Goal: Task Accomplishment & Management: Use online tool/utility

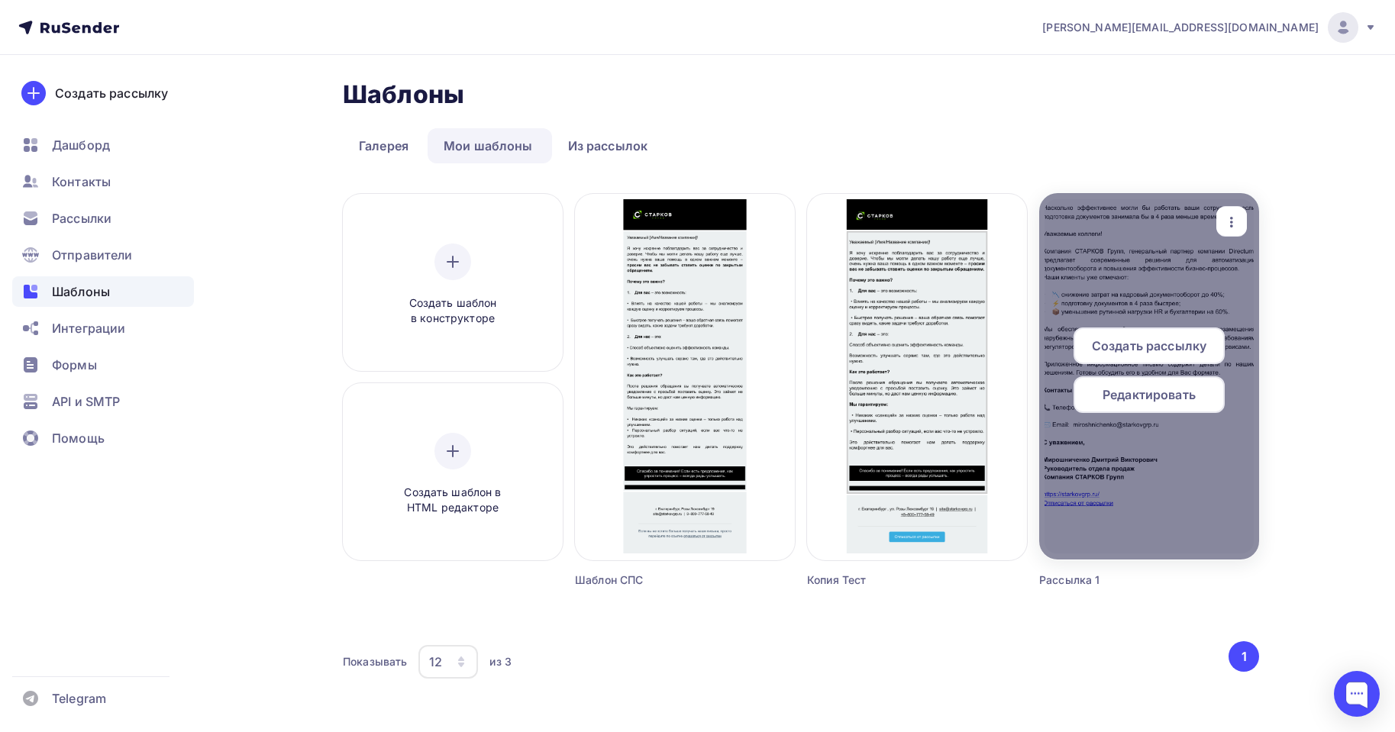
click at [1135, 450] on div at bounding box center [1149, 376] width 220 height 367
click at [1146, 400] on span "Редактировать" at bounding box center [1149, 395] width 93 height 18
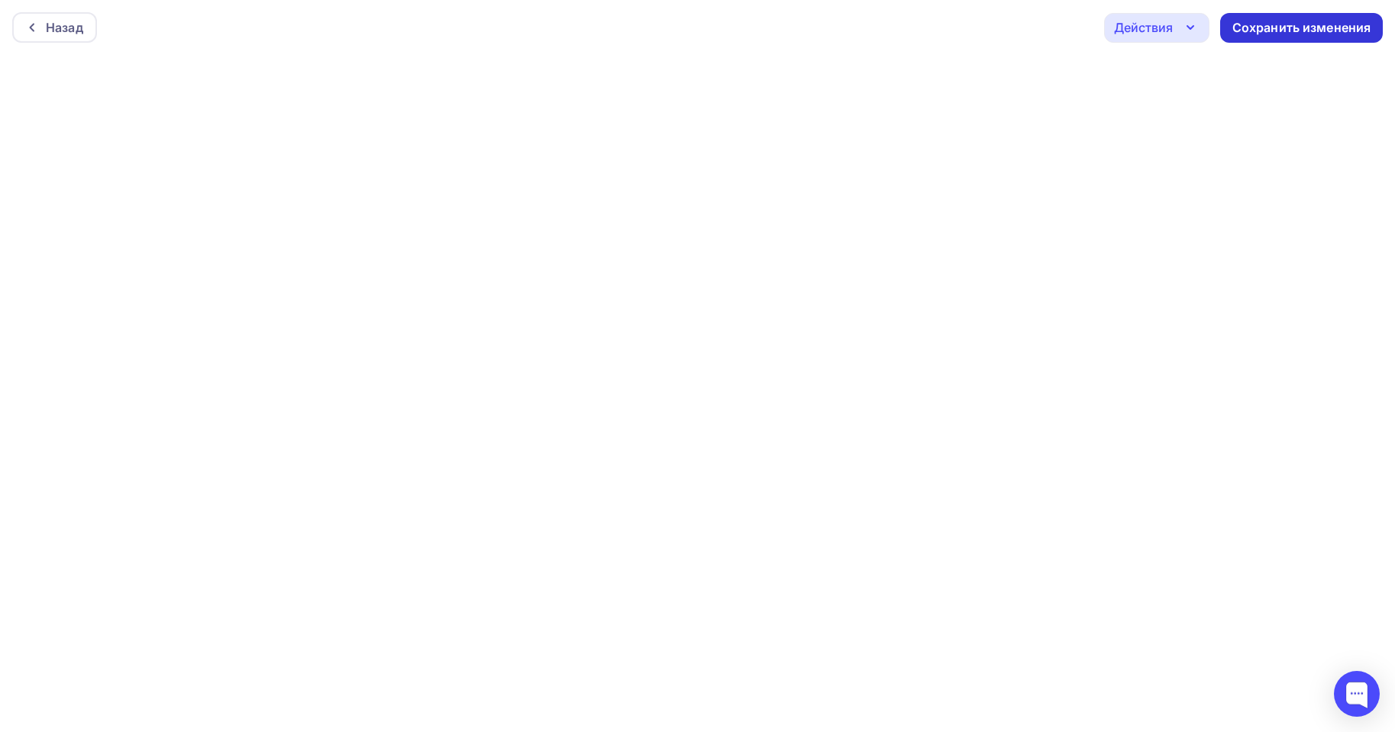
click at [1352, 24] on div "Сохранить изменения" at bounding box center [1301, 28] width 139 height 18
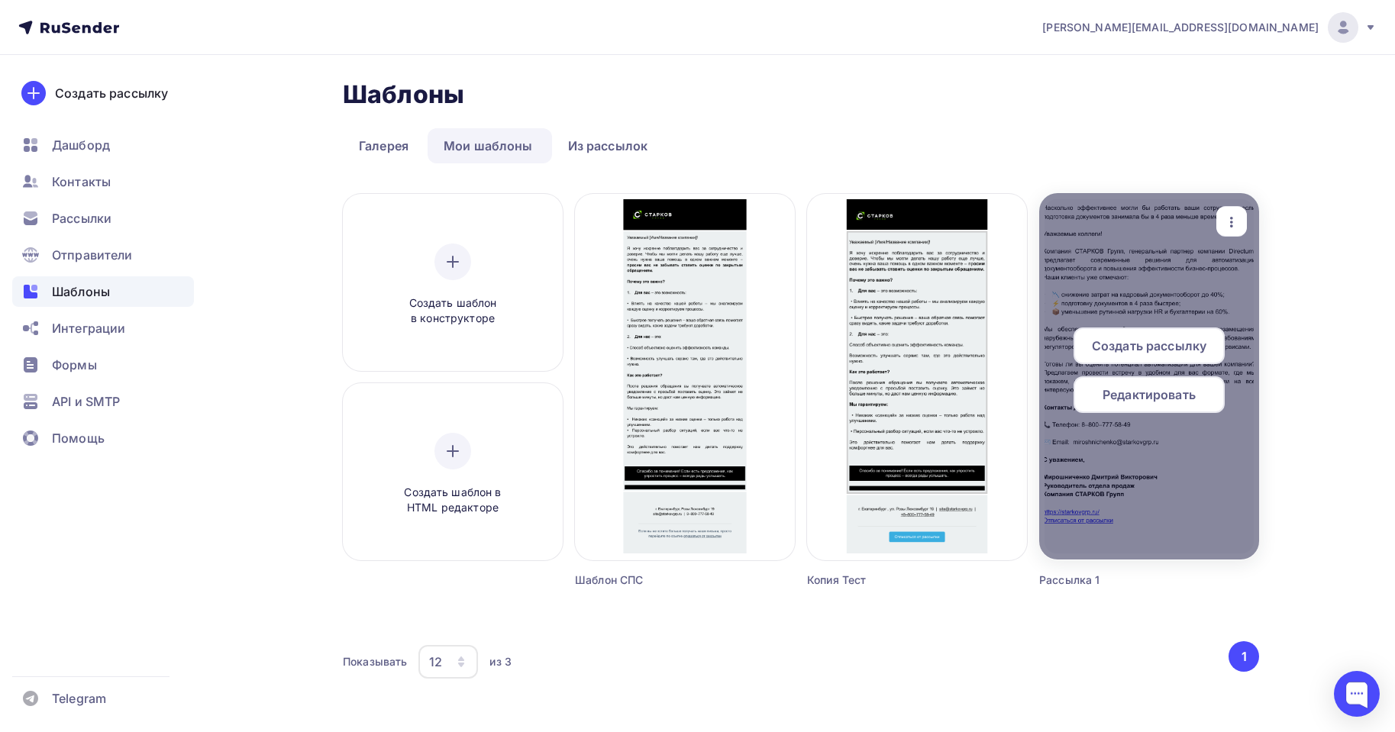
click at [1164, 360] on div "Создать рассылку" at bounding box center [1149, 346] width 151 height 37
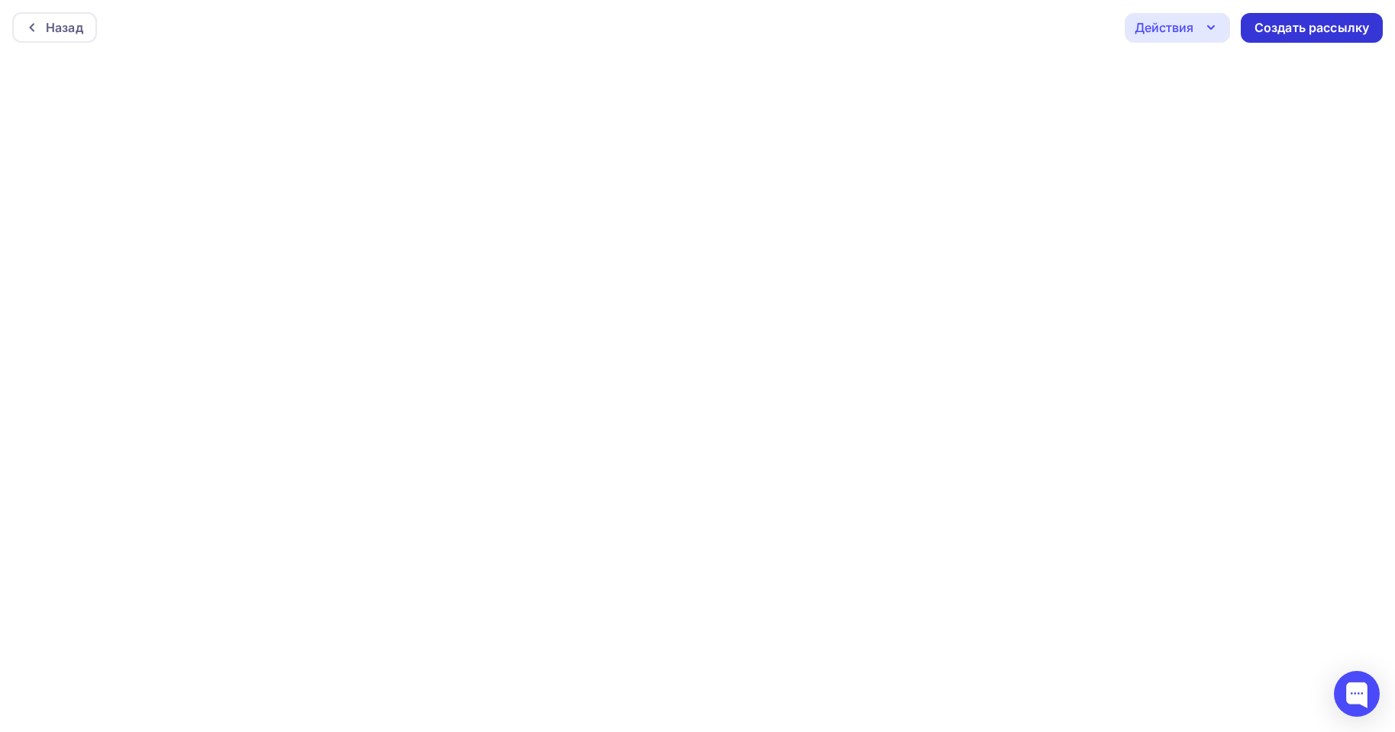
click at [1309, 37] on div "Создать рассылку" at bounding box center [1312, 28] width 142 height 30
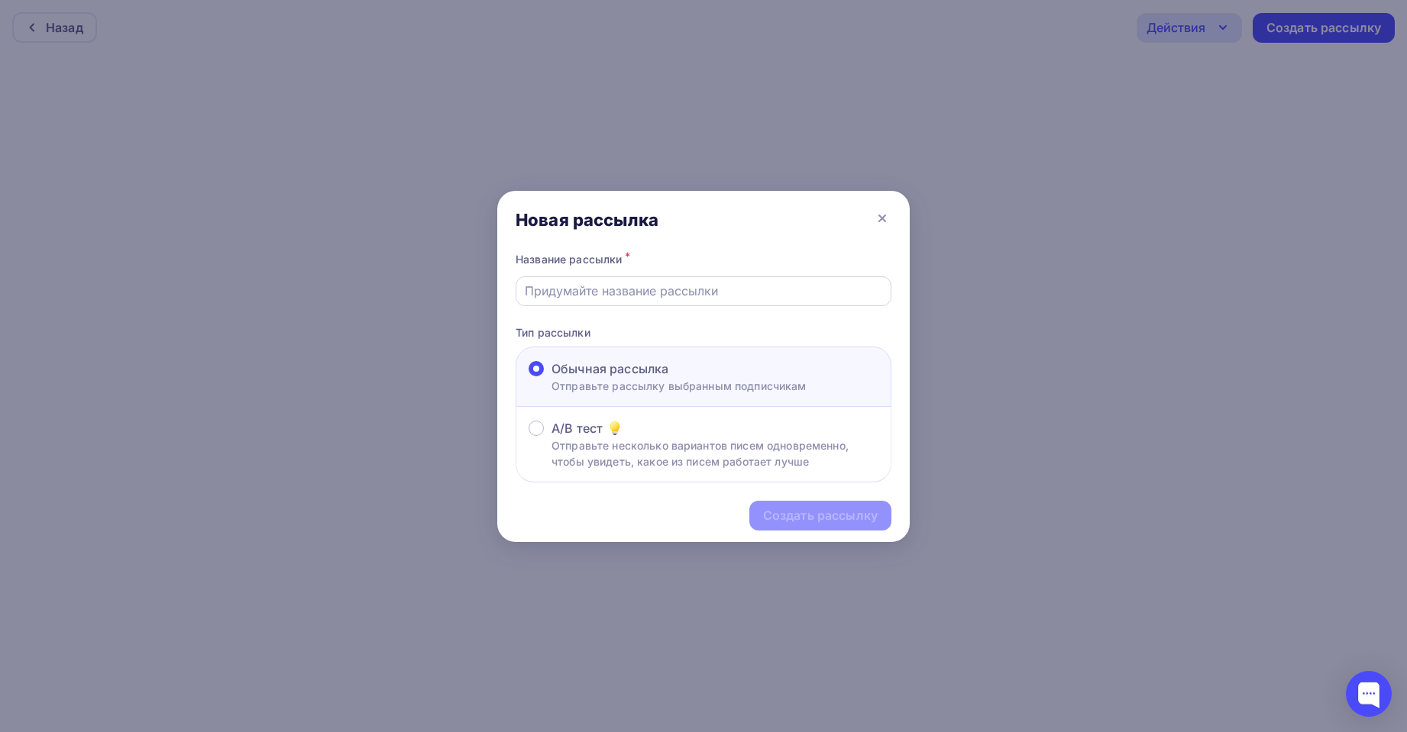
click at [622, 289] on input "text" at bounding box center [704, 291] width 358 height 18
type input "Рассылка 1"
click at [836, 522] on div "Создать рассылку" at bounding box center [820, 516] width 115 height 18
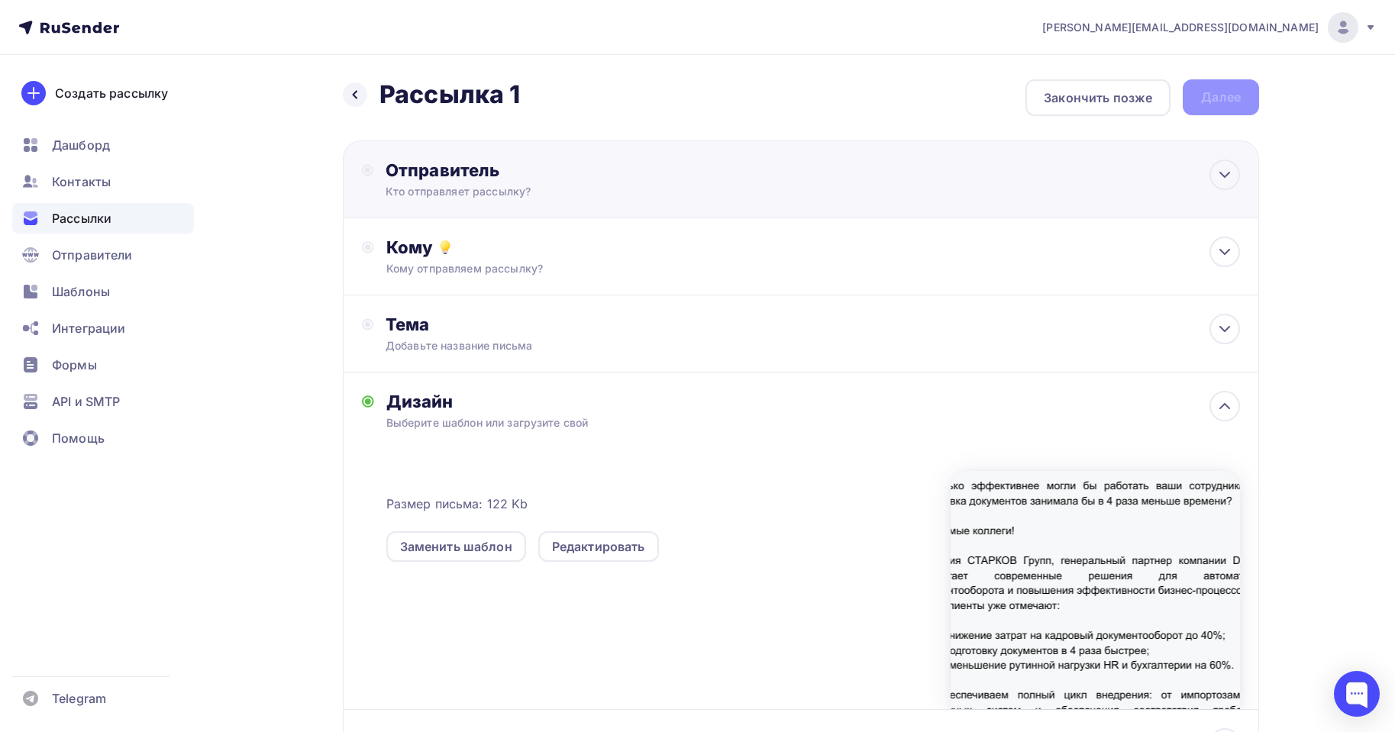
click at [499, 171] on div "Отправитель" at bounding box center [551, 170] width 331 height 21
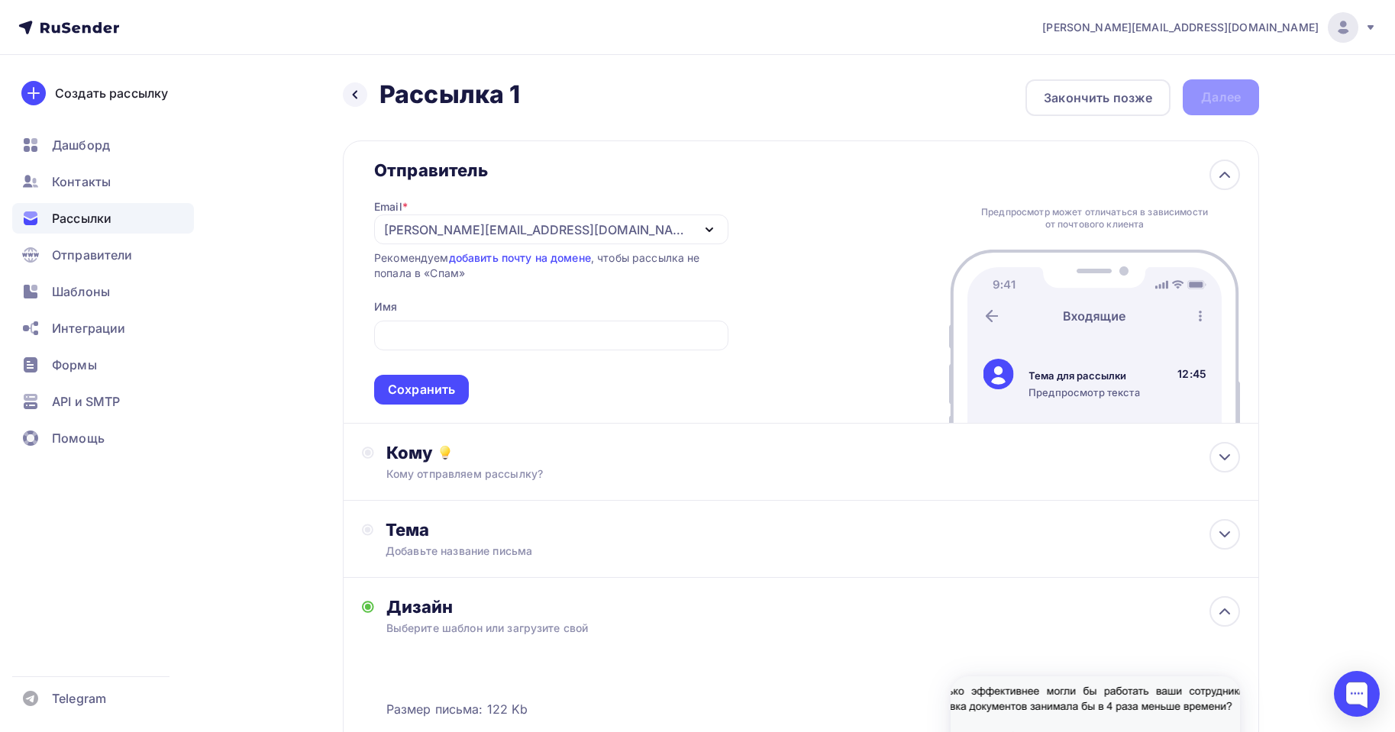
click at [438, 315] on span "Сохранить" at bounding box center [551, 360] width 354 height 90
drag, startPoint x: 444, startPoint y: 330, endPoint x: 454, endPoint y: 315, distance: 17.6
click at [444, 328] on input "text" at bounding box center [551, 336] width 337 height 18
click at [533, 221] on div "[PERSON_NAME][EMAIL_ADDRESS][DOMAIN_NAME]" at bounding box center [538, 230] width 308 height 18
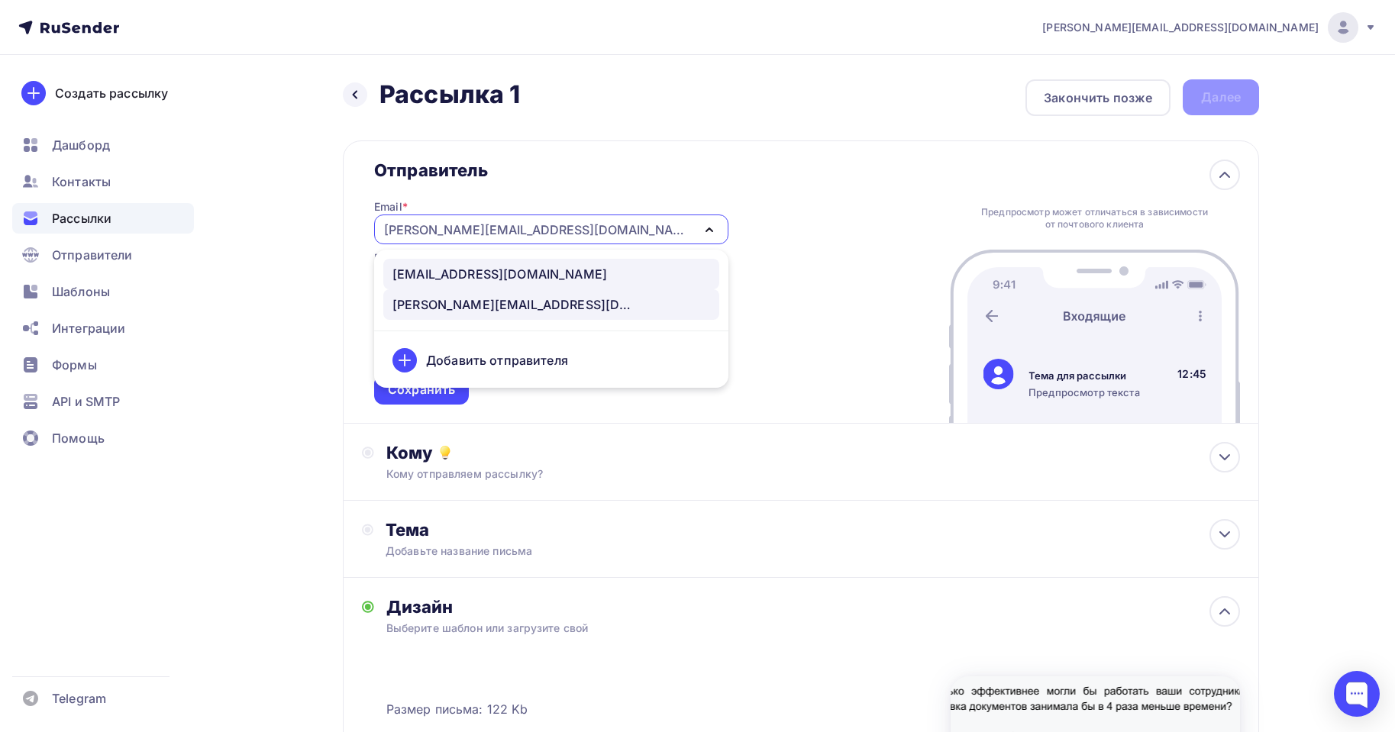
click at [472, 280] on div "[EMAIL_ADDRESS][DOMAIN_NAME]" at bounding box center [499, 274] width 215 height 18
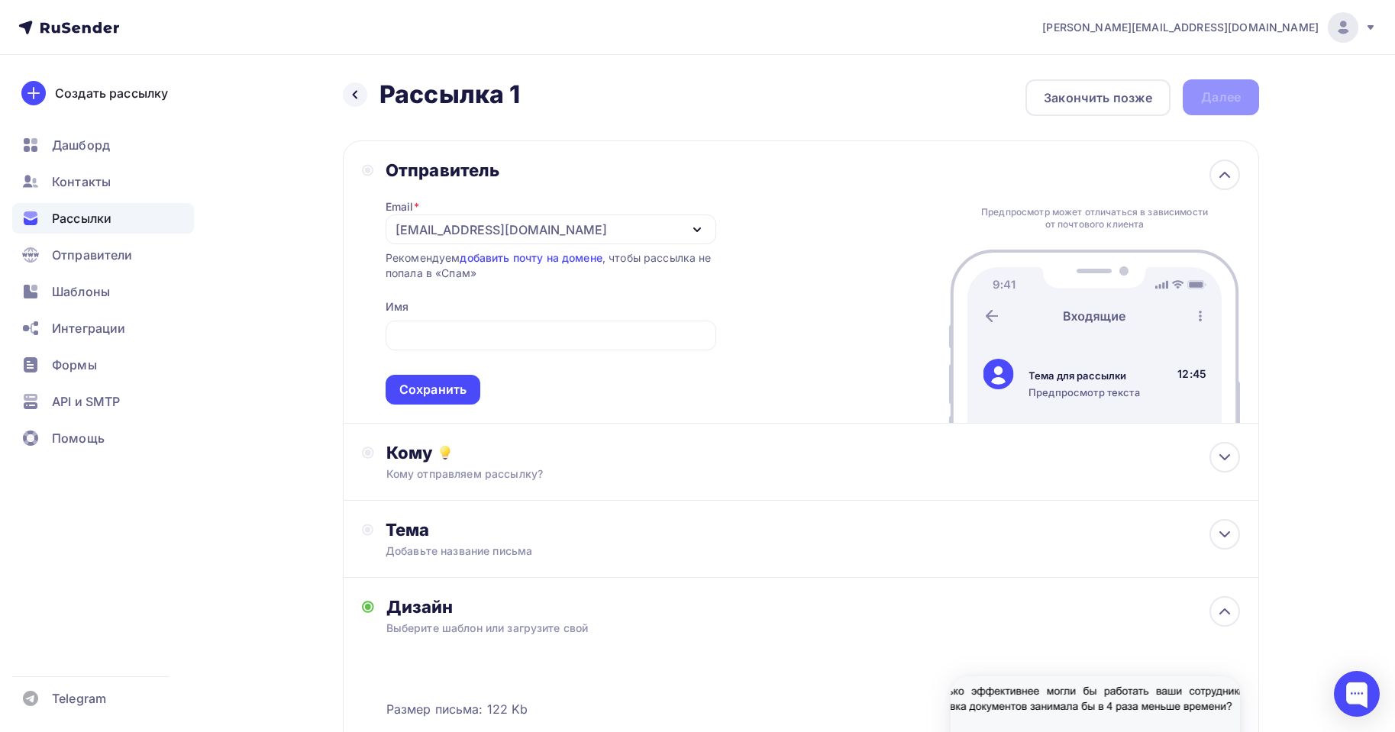
click at [473, 319] on span "Сохранить" at bounding box center [551, 360] width 331 height 90
click at [461, 331] on input "text" at bounding box center [550, 336] width 313 height 18
type input "[PERSON_NAME] Групп"
click at [456, 454] on div "Кому" at bounding box center [813, 452] width 854 height 21
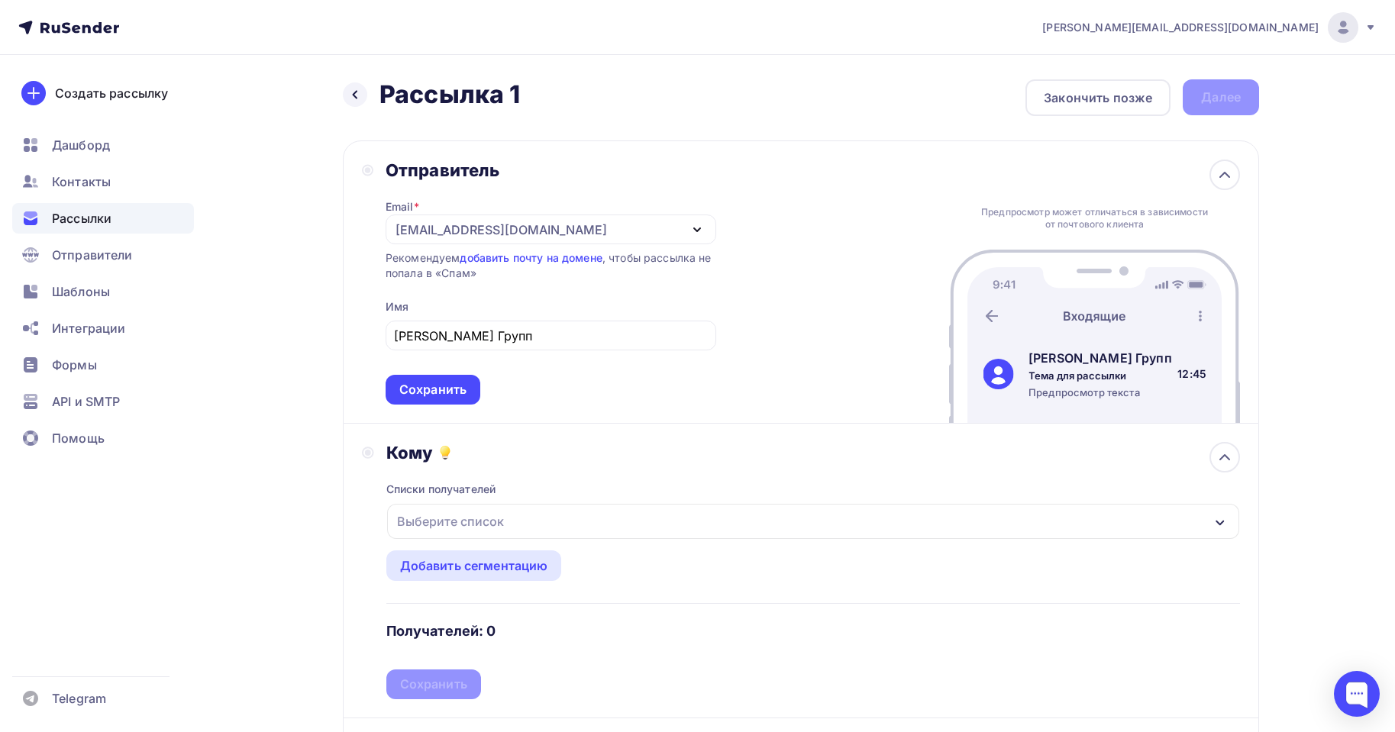
click at [474, 522] on div "Выберите список" at bounding box center [450, 521] width 119 height 27
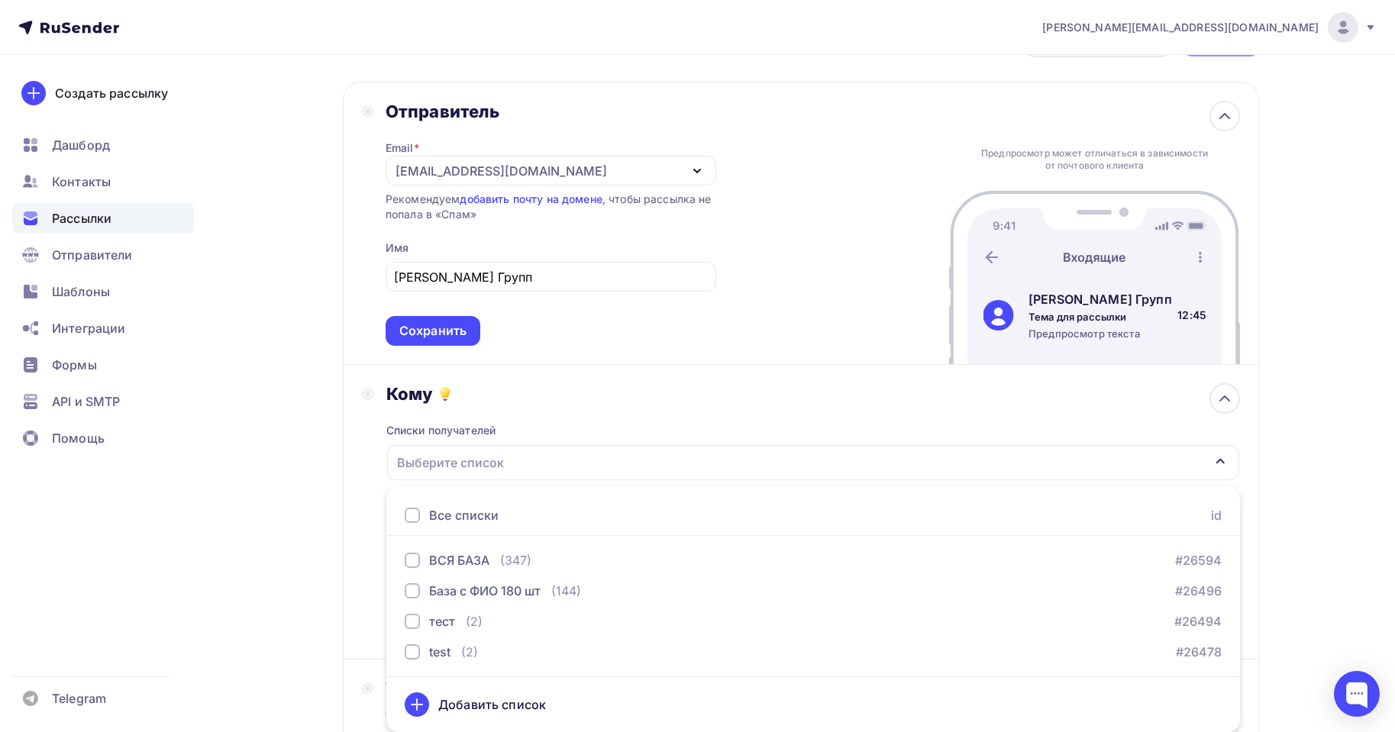
click at [444, 541] on ul "Все списки id ВСЯ БАЗА (347) #26594 База с ФИО 180 шт (144) #26496 тест (2) #26…" at bounding box center [813, 609] width 854 height 246
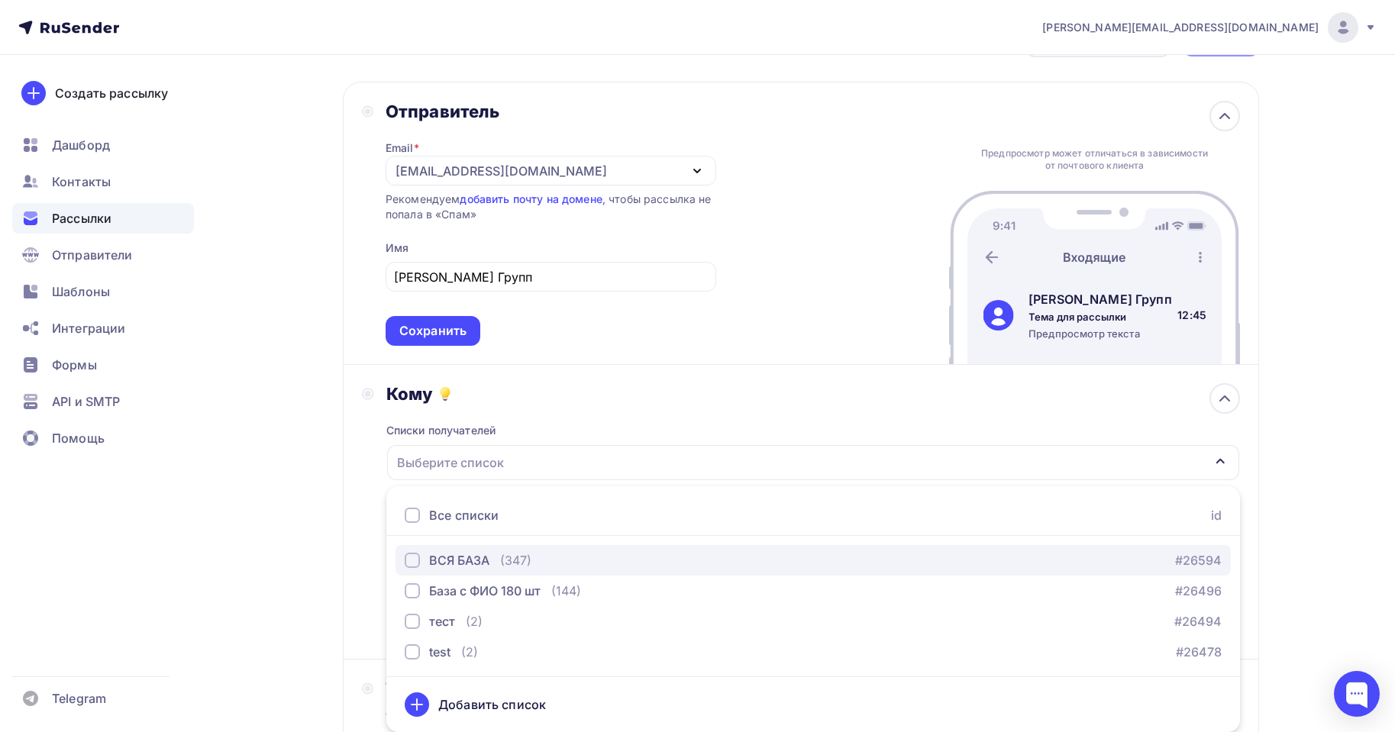
click at [439, 555] on div "ВСЯ БАЗА" at bounding box center [459, 560] width 60 height 18
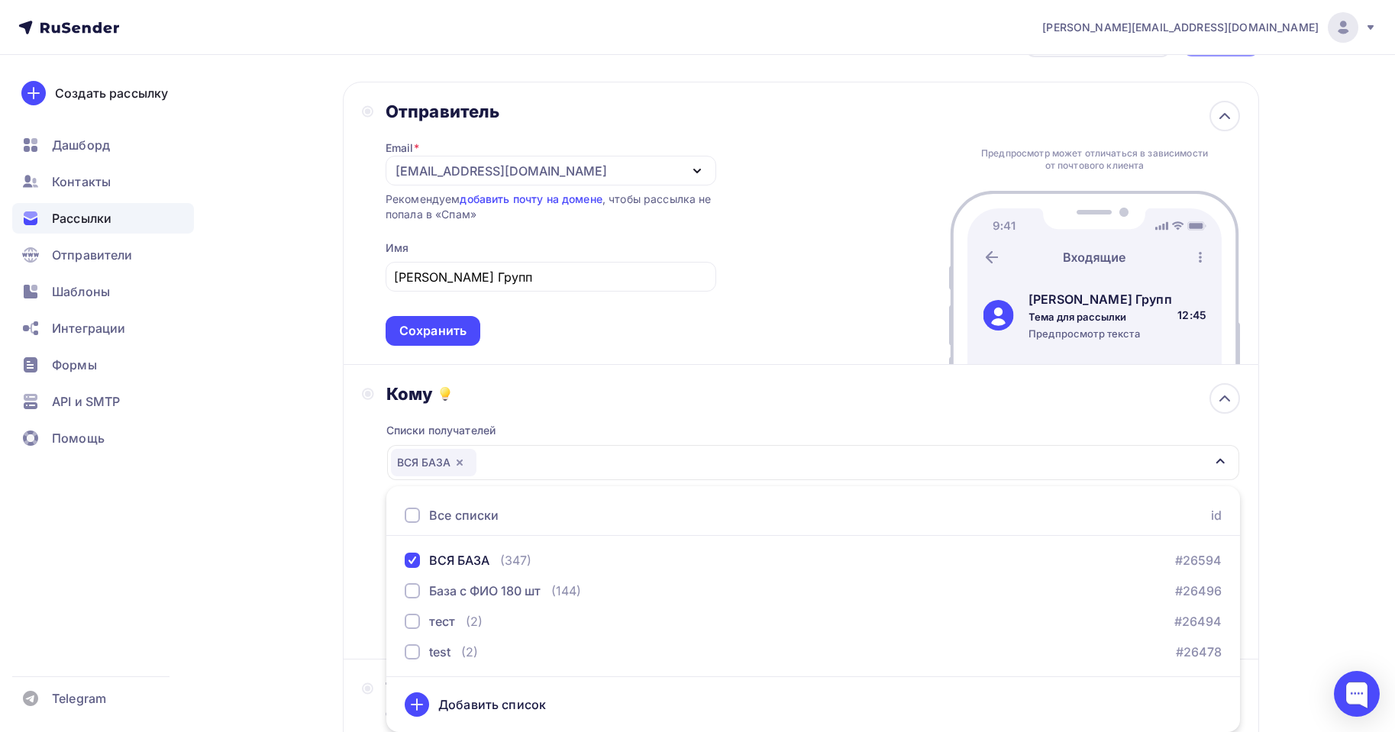
click at [350, 439] on div "Кому Списки получателей ВСЯ БАЗА Все списки id ВСЯ БАЗА (347) #26594 База с ФИО…" at bounding box center [801, 512] width 916 height 295
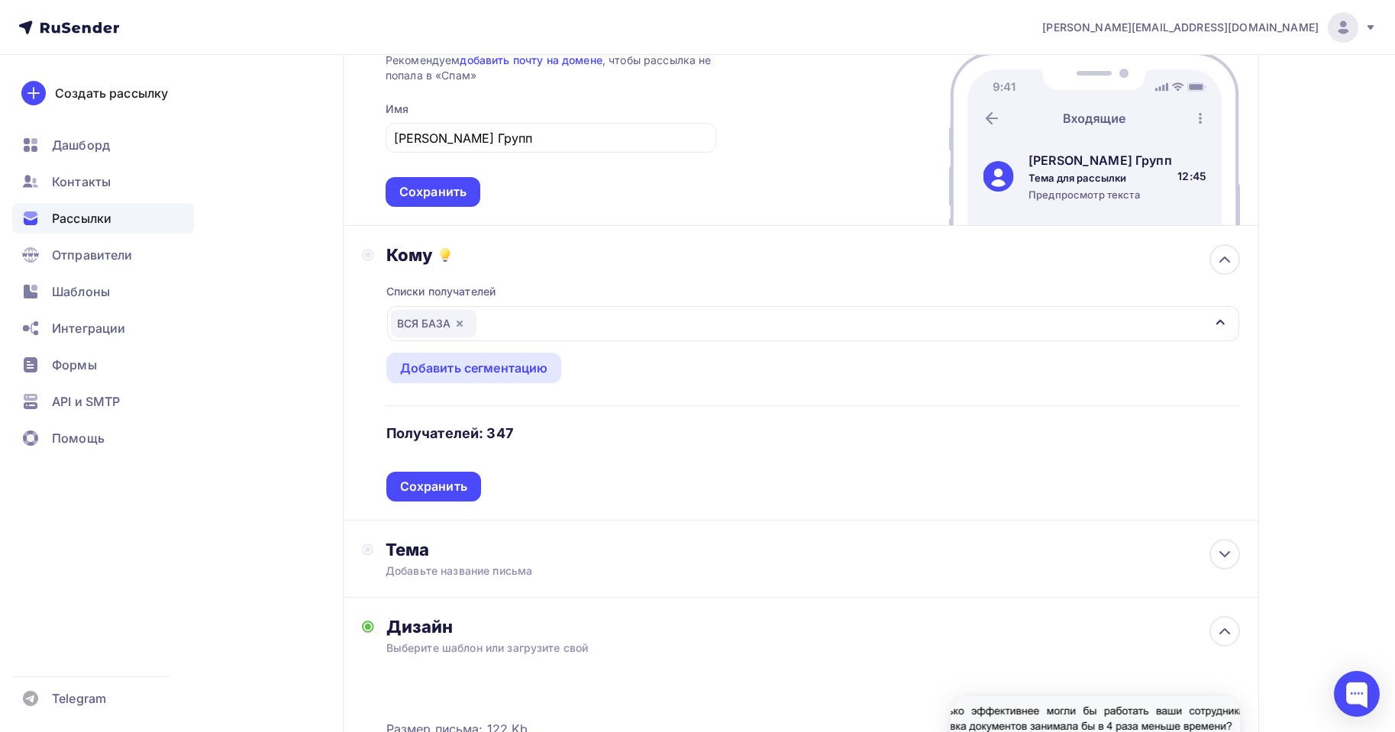
scroll to position [212, 0]
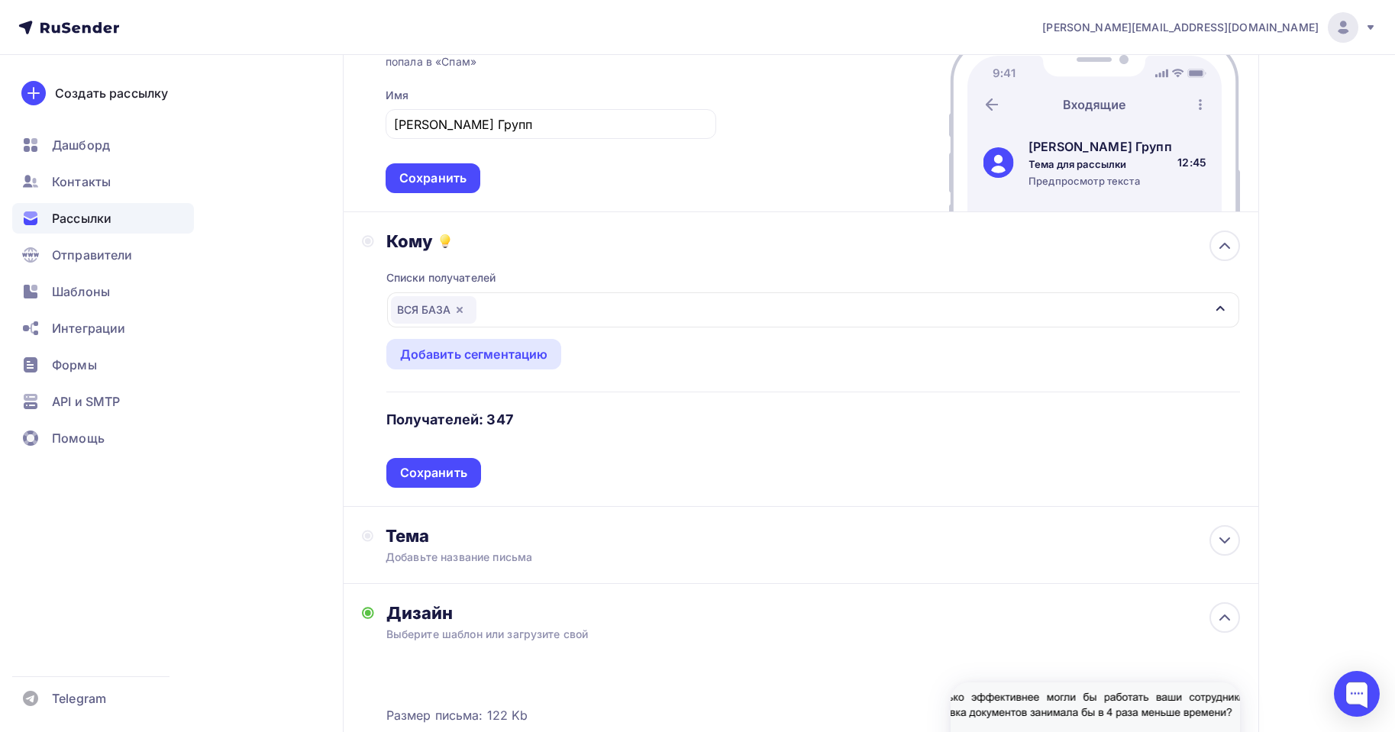
drag, startPoint x: 450, startPoint y: 470, endPoint x: 379, endPoint y: 301, distance: 183.1
click at [449, 463] on div "Сохранить" at bounding box center [433, 473] width 95 height 30
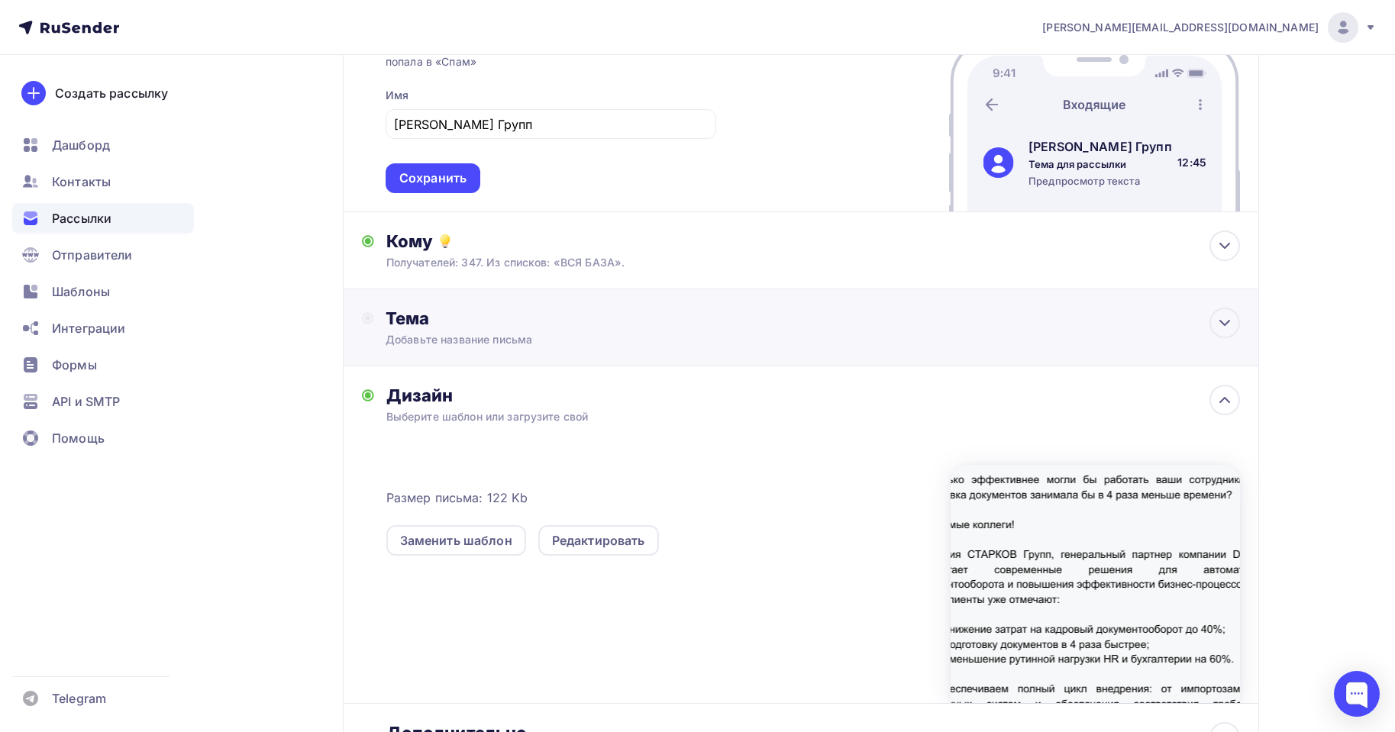
click at [467, 328] on div "Тема" at bounding box center [537, 318] width 302 height 21
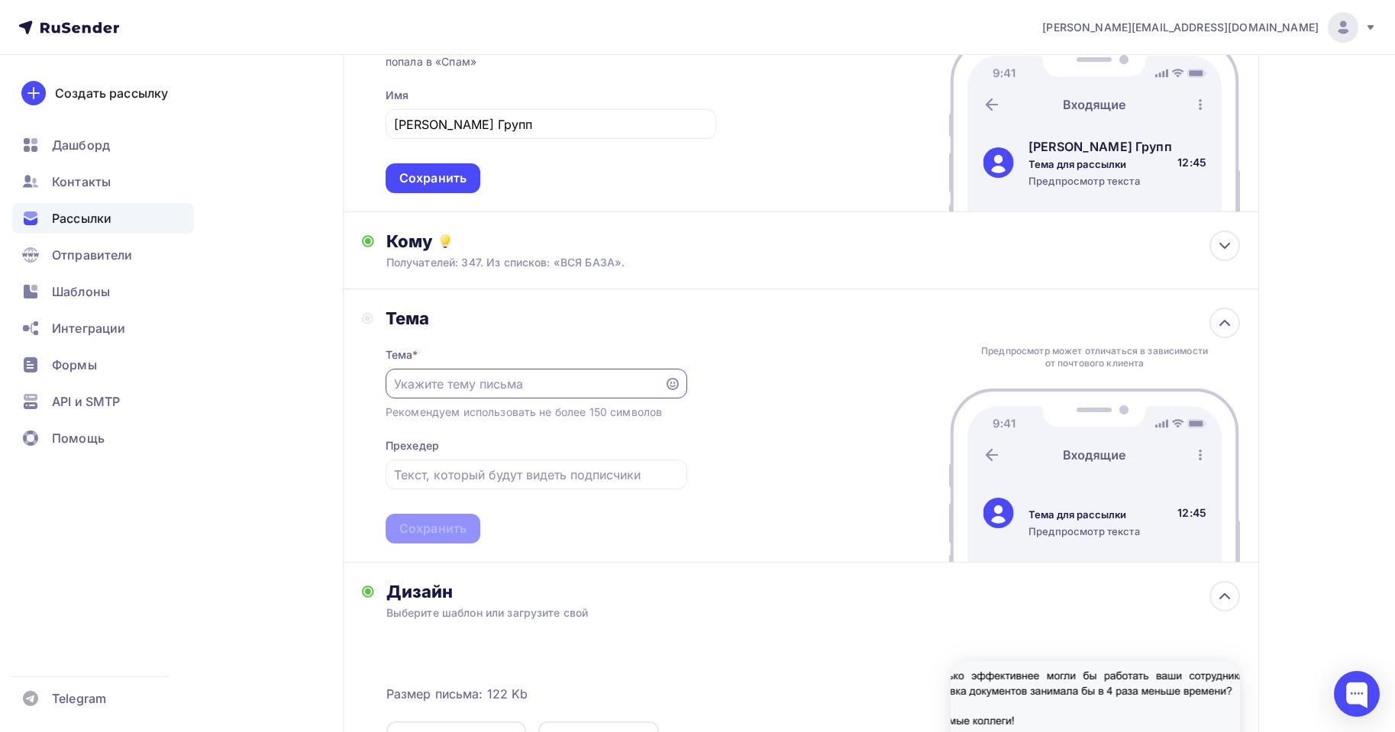
scroll to position [0, 0]
click at [441, 389] on input "text" at bounding box center [524, 384] width 261 height 18
paste input "Коммерческое предложение по автоматизации документооборота и бизнес-процессов"
drag, startPoint x: 422, startPoint y: 389, endPoint x: 189, endPoint y: 365, distance: 234.1
click at [185, 365] on div "[PERSON_NAME][EMAIL_ADDRESS][DOMAIN_NAME] Аккаунт Тарифы Выйти Создать рассылку…" at bounding box center [697, 431] width 1395 height 1287
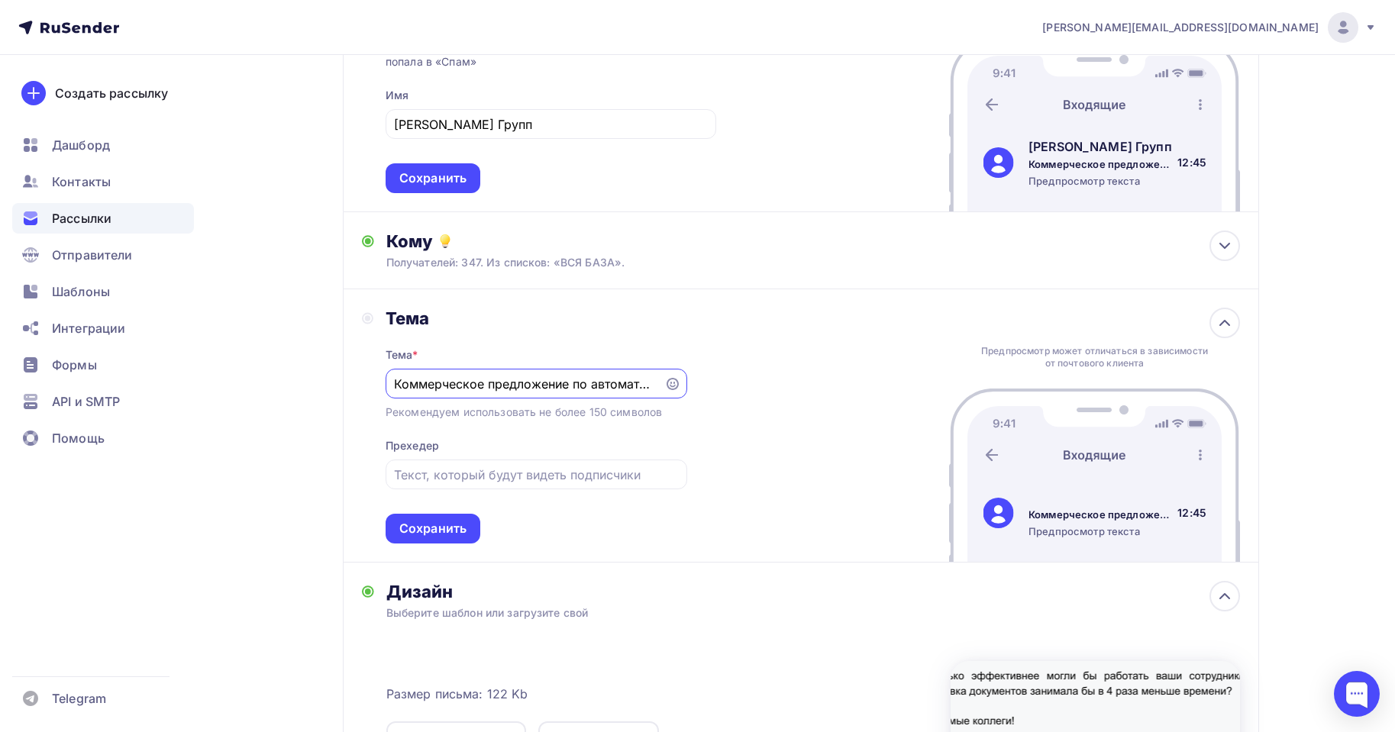
click at [416, 389] on input "Коммерческое предложение по автоматизации документооборота и бизнес-процессов" at bounding box center [524, 384] width 261 height 18
click at [402, 383] on input "Коммерческое предложение по автоматизации документооборота и бизнес-процессов" at bounding box center [524, 384] width 261 height 18
click at [394, 391] on input "Коммерческое предложение по автоматизации документооборота и бизнес-процессов" at bounding box center [524, 384] width 261 height 18
type input "Коммерческое предложение по автоматизации документооборота и бизнес-процессов"
click at [783, 380] on div "Тема Тема * Коммерческое предложение по автоматизации документооборота и бизнес…" at bounding box center [801, 425] width 916 height 273
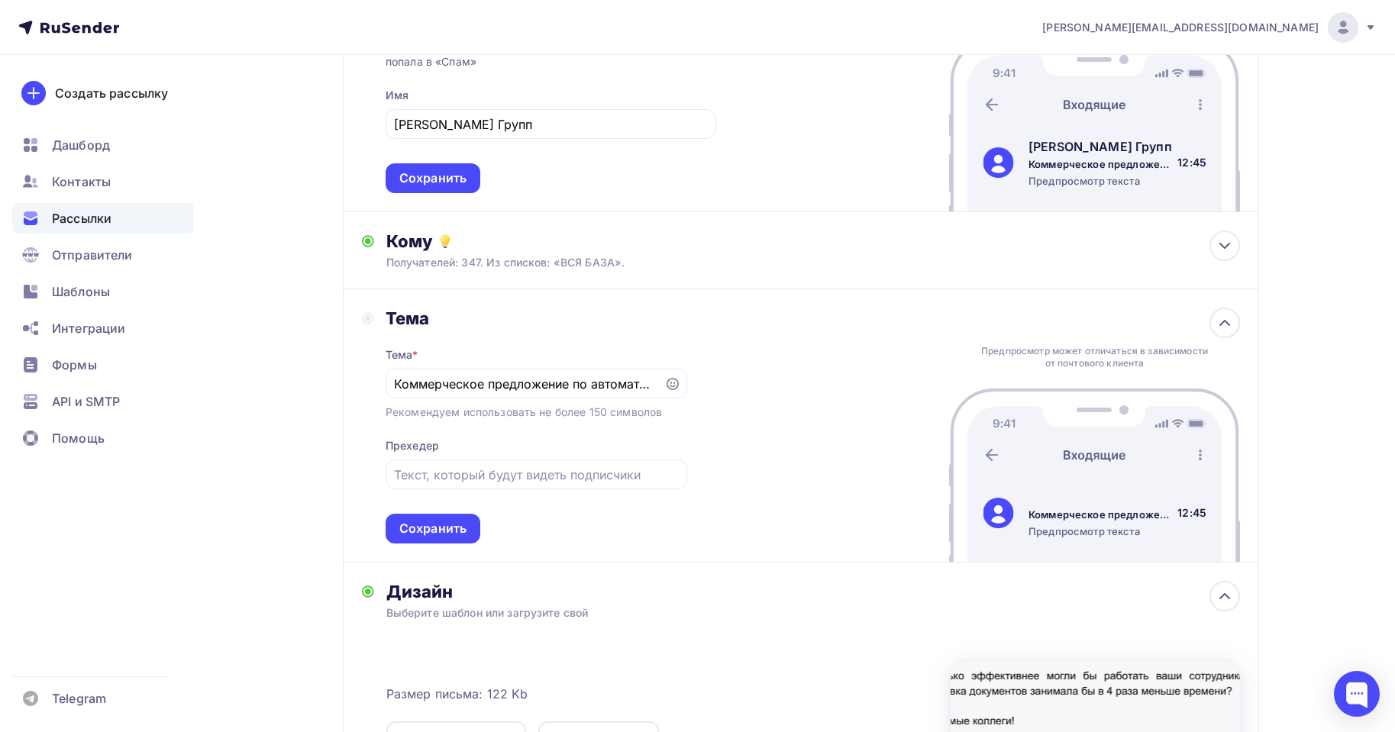
drag, startPoint x: 502, startPoint y: 506, endPoint x: 522, endPoint y: 494, distance: 24.0
click at [506, 506] on div "Тема * Коммерческое предложение по автоматизации документооборота и бизнес-проц…" at bounding box center [537, 436] width 302 height 215
drag, startPoint x: 522, startPoint y: 494, endPoint x: 521, endPoint y: 481, distance: 13.1
click at [521, 482] on div "Тема * Коммерческое предложение по автоматизации документооборота и бизнес-проц…" at bounding box center [537, 436] width 302 height 215
click at [521, 481] on input "text" at bounding box center [536, 475] width 284 height 18
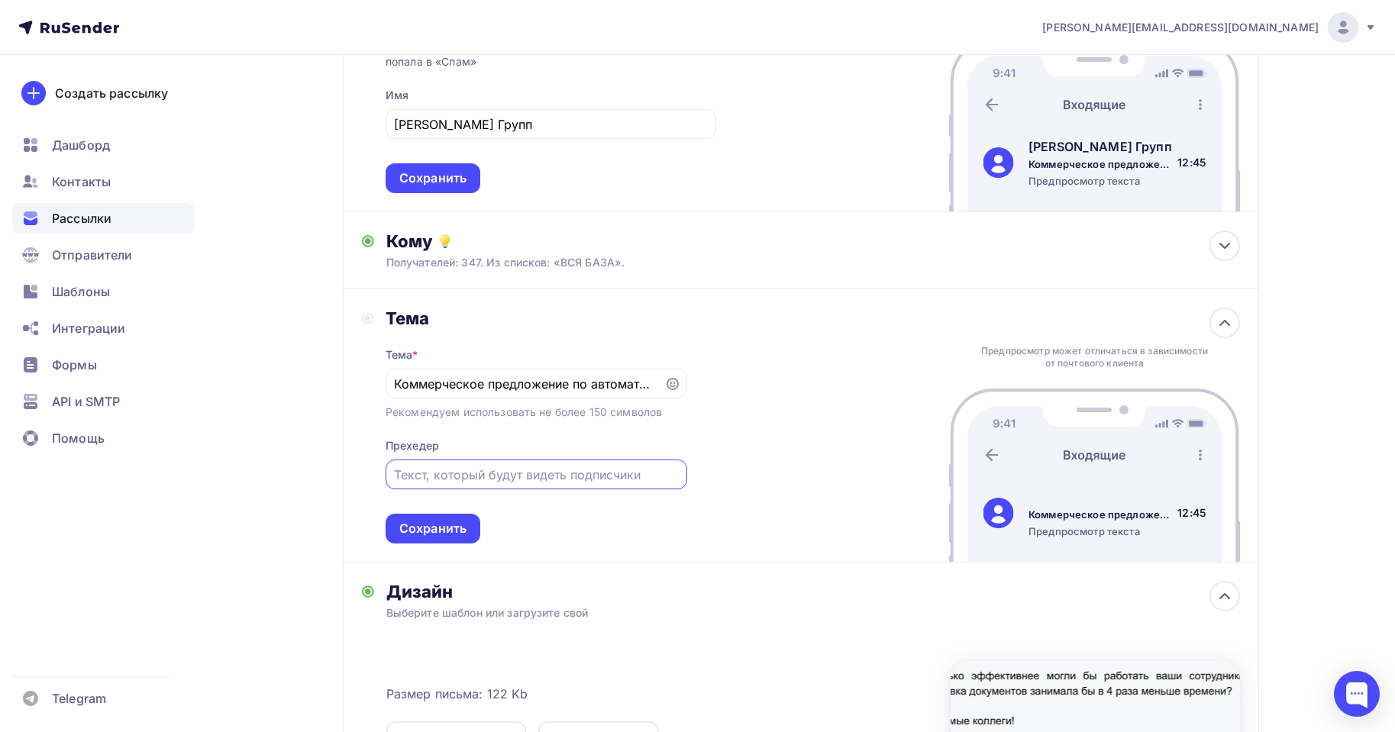
click at [475, 469] on input "text" at bounding box center [536, 475] width 284 height 18
paste input "Хотите сократить затраты на кадровый документооборот до 40% и ускорить подготов…"
type input "Хотите сократить затраты на кадровый документооборот до 40% и ускорить подготов…"
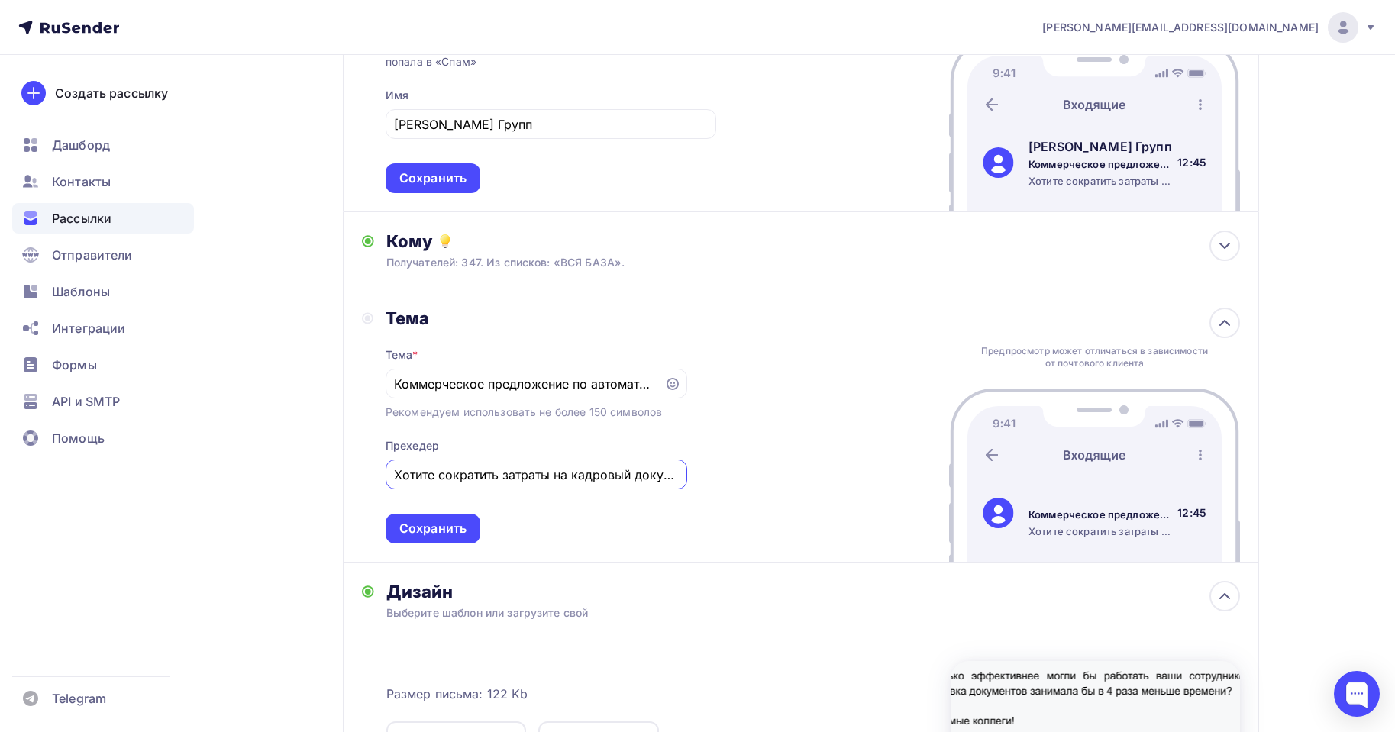
click at [778, 418] on div "[PERSON_NAME] * Коммерческое предложение по автоматизации документооборота и би…" at bounding box center [801, 425] width 916 height 273
click at [604, 477] on input "Хотите сократить затраты на кадровый документооборот до 40% и ускорить подготов…" at bounding box center [536, 475] width 284 height 18
click at [794, 429] on div "[PERSON_NAME] * Коммерческое предложение по автоматизации документооборота и би…" at bounding box center [801, 425] width 916 height 273
click at [458, 539] on div "Сохранить" at bounding box center [433, 529] width 95 height 30
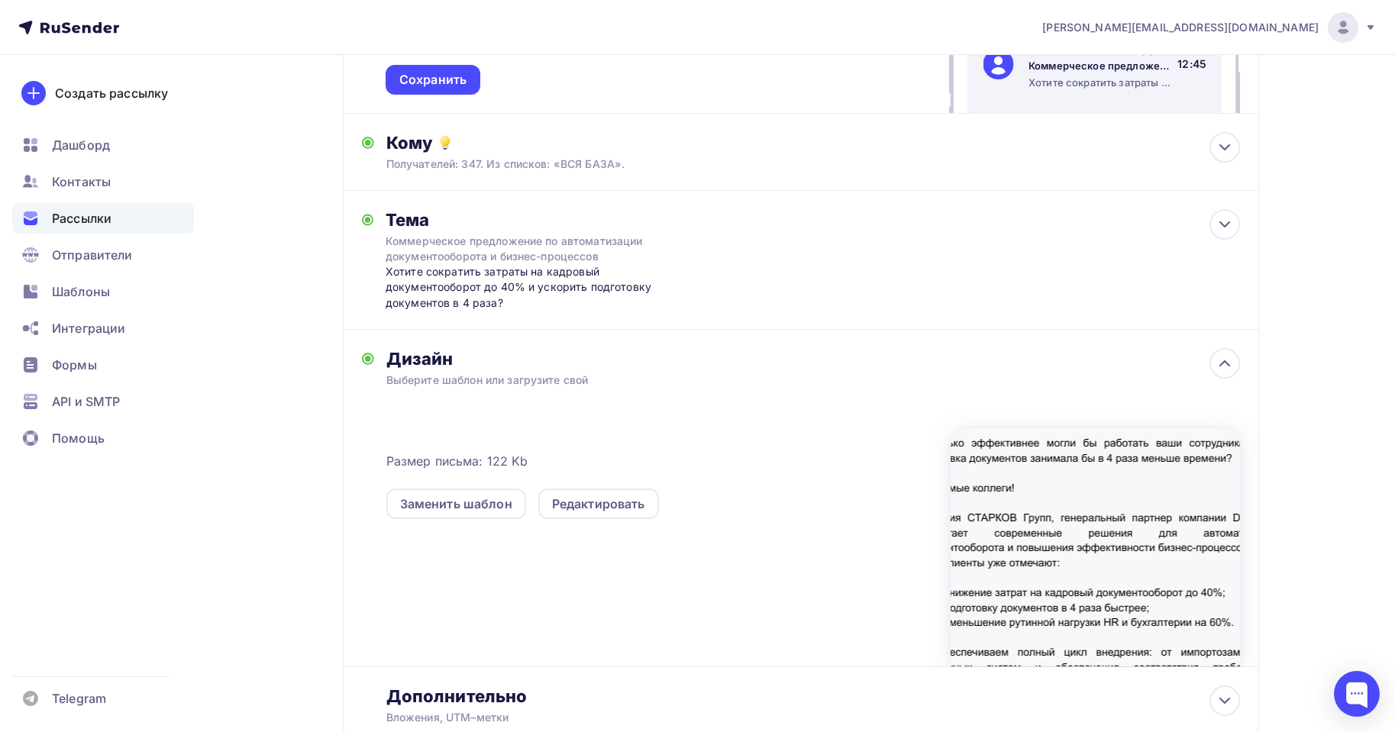
scroll to position [421, 0]
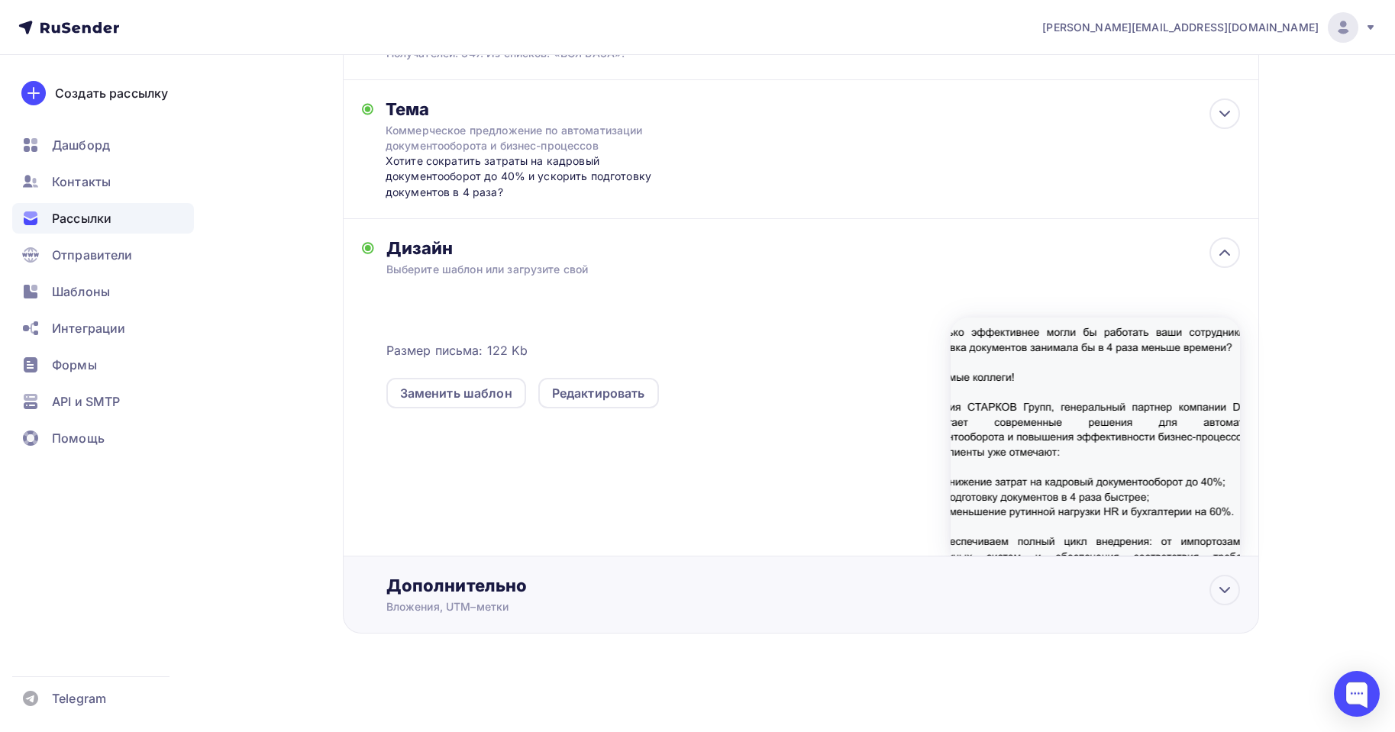
click at [497, 593] on div "Дополнительно" at bounding box center [813, 585] width 854 height 21
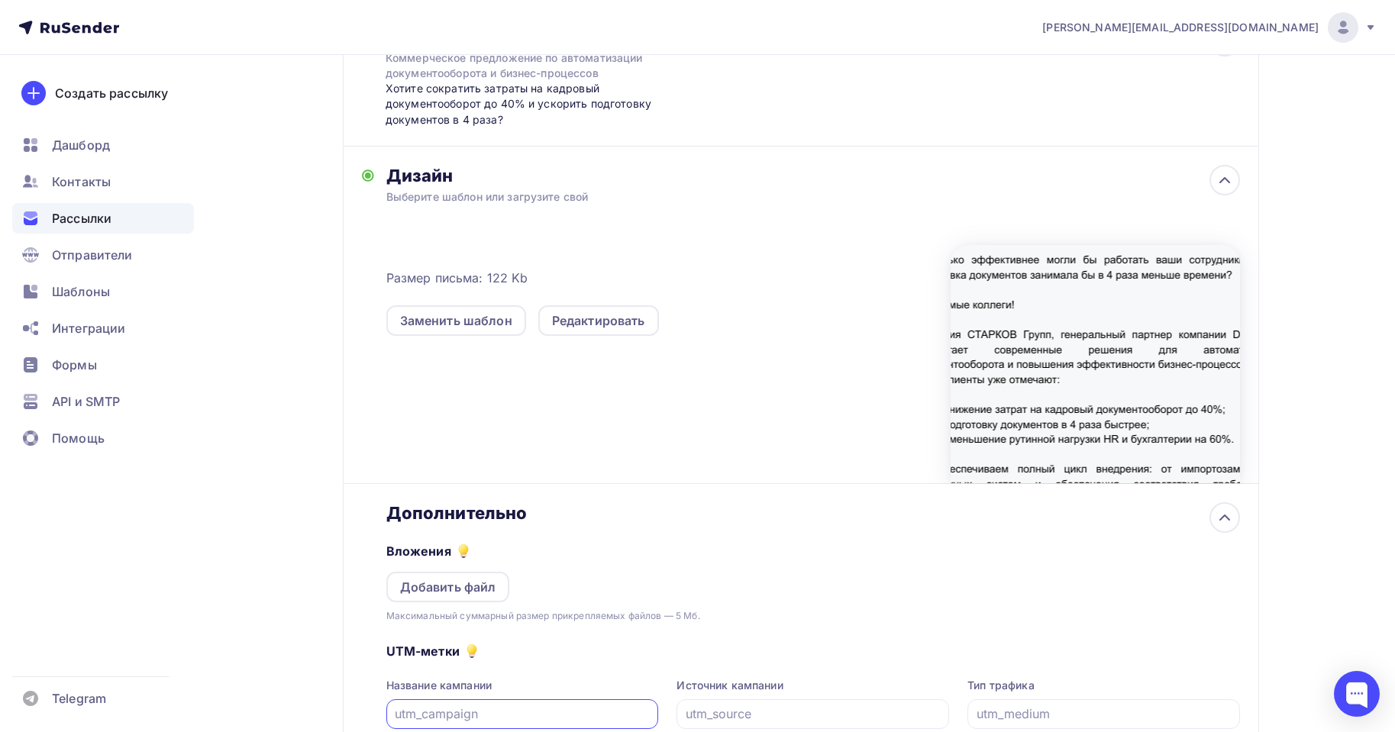
scroll to position [662, 0]
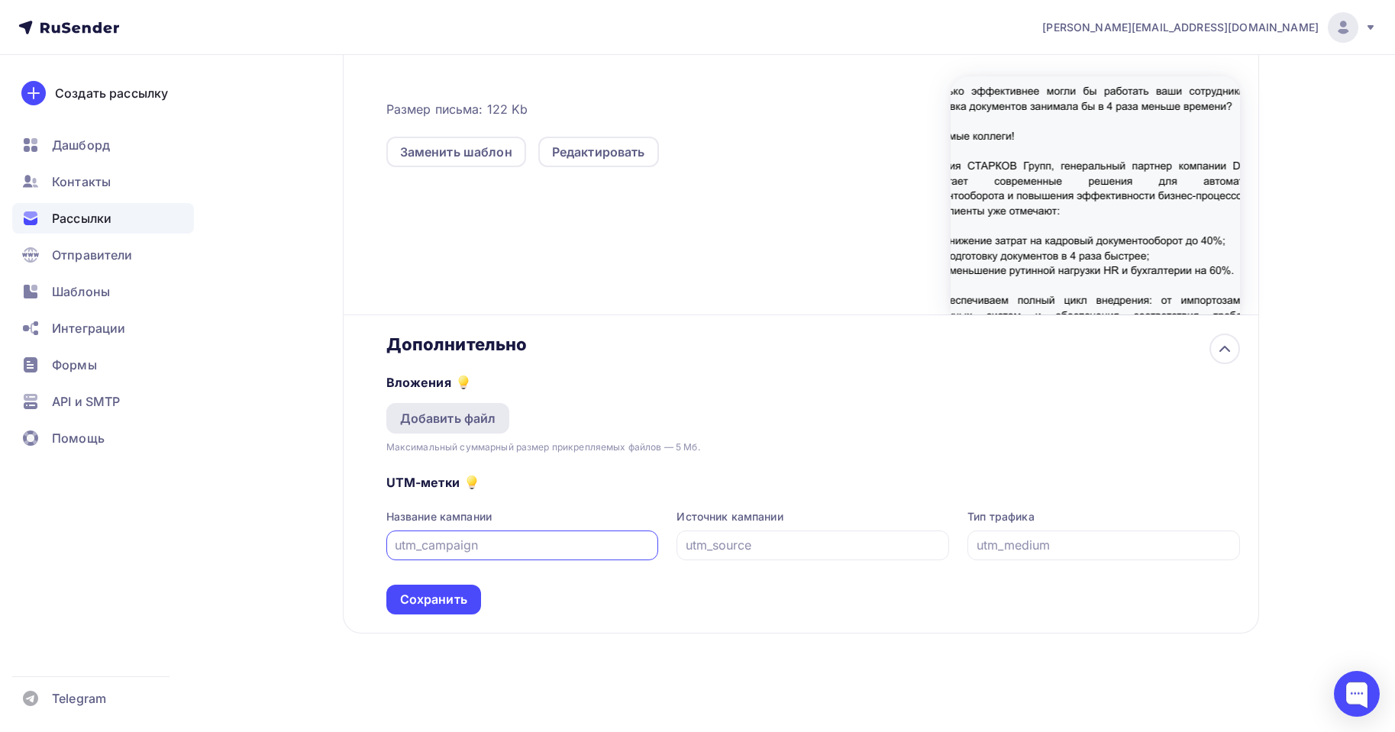
click at [459, 425] on div "Добавить файл" at bounding box center [448, 418] width 96 height 18
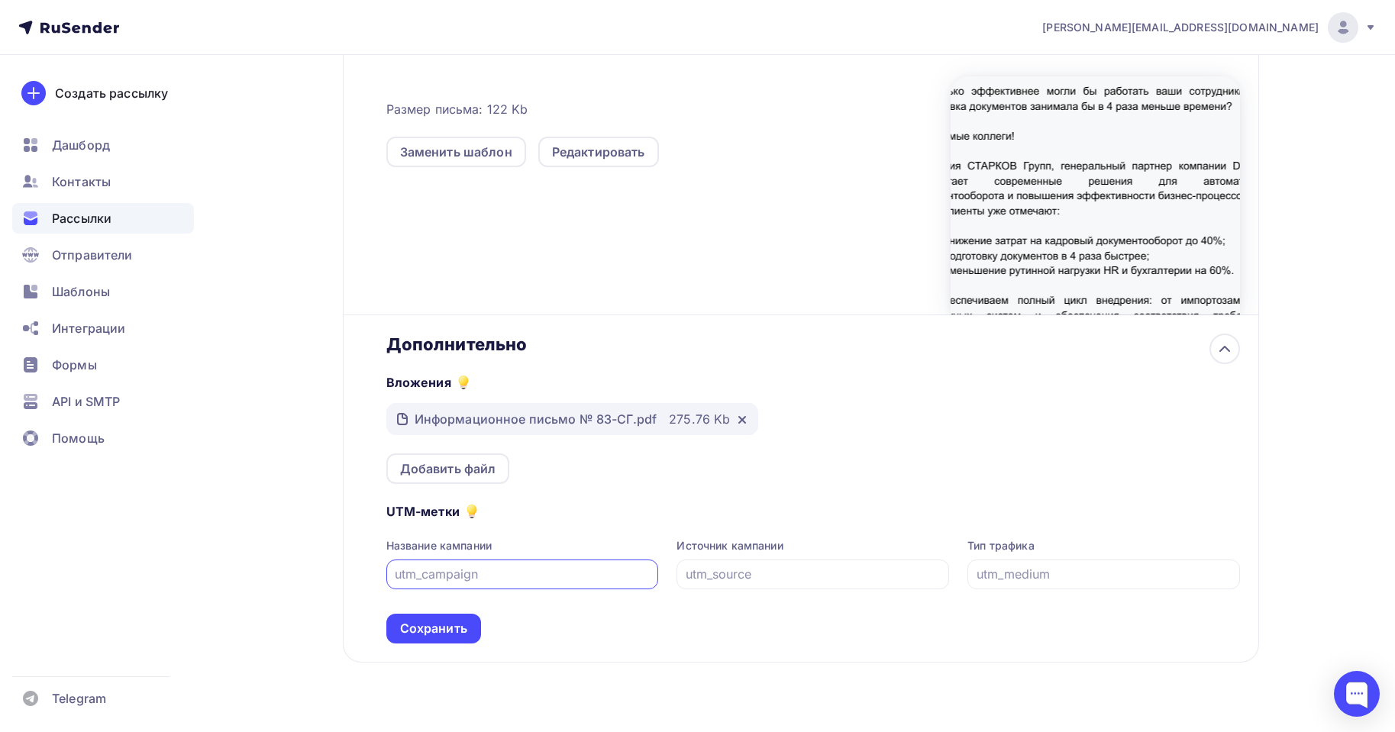
click at [507, 576] on input "text" at bounding box center [522, 574] width 255 height 18
drag, startPoint x: 748, startPoint y: 576, endPoint x: 289, endPoint y: 586, distance: 459.8
click at [345, 577] on div "Дополнительно Вложения Информационное письмо № 83-СГ.pdf 275.76 Kb Добавить фай…" at bounding box center [801, 488] width 916 height 347
type input "mail"
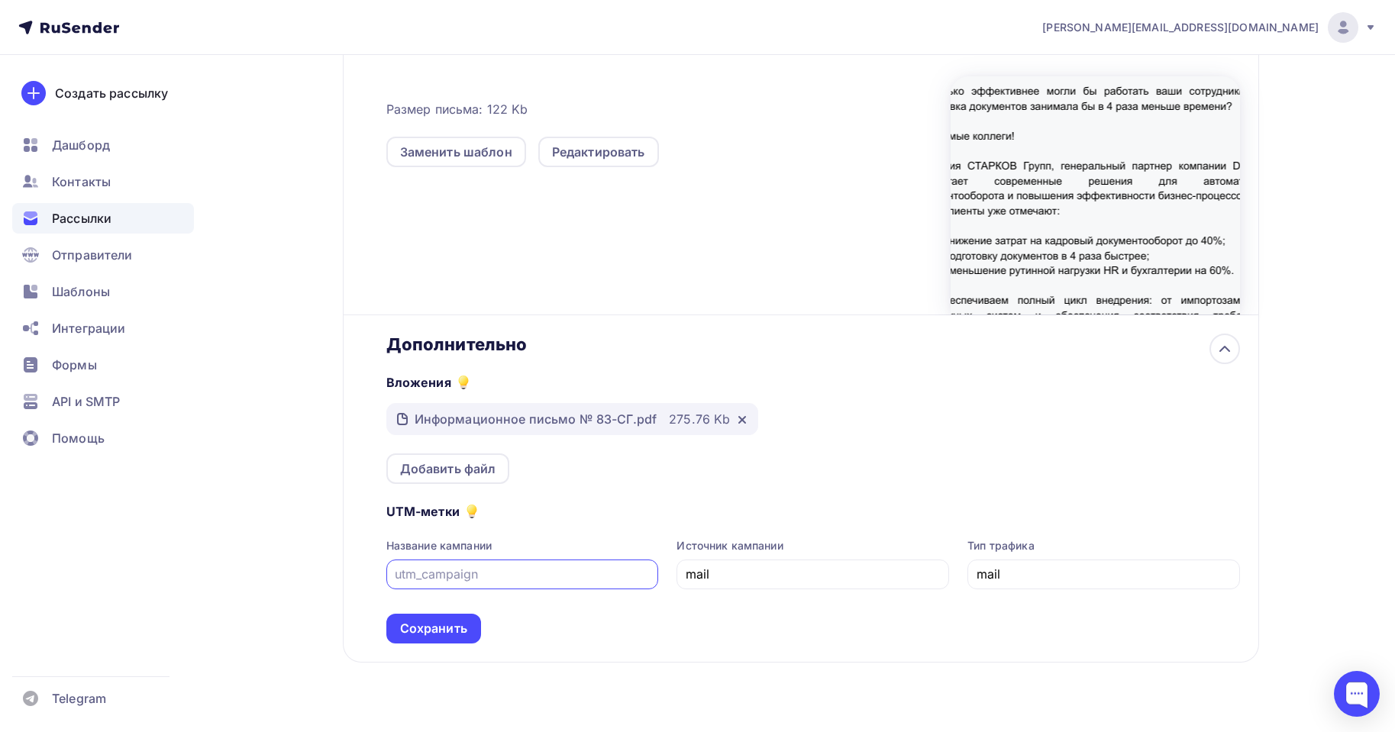
click at [445, 582] on input "text" at bounding box center [522, 574] width 255 height 18
type input "mail"
click at [440, 616] on div "Сохранить" at bounding box center [433, 629] width 95 height 30
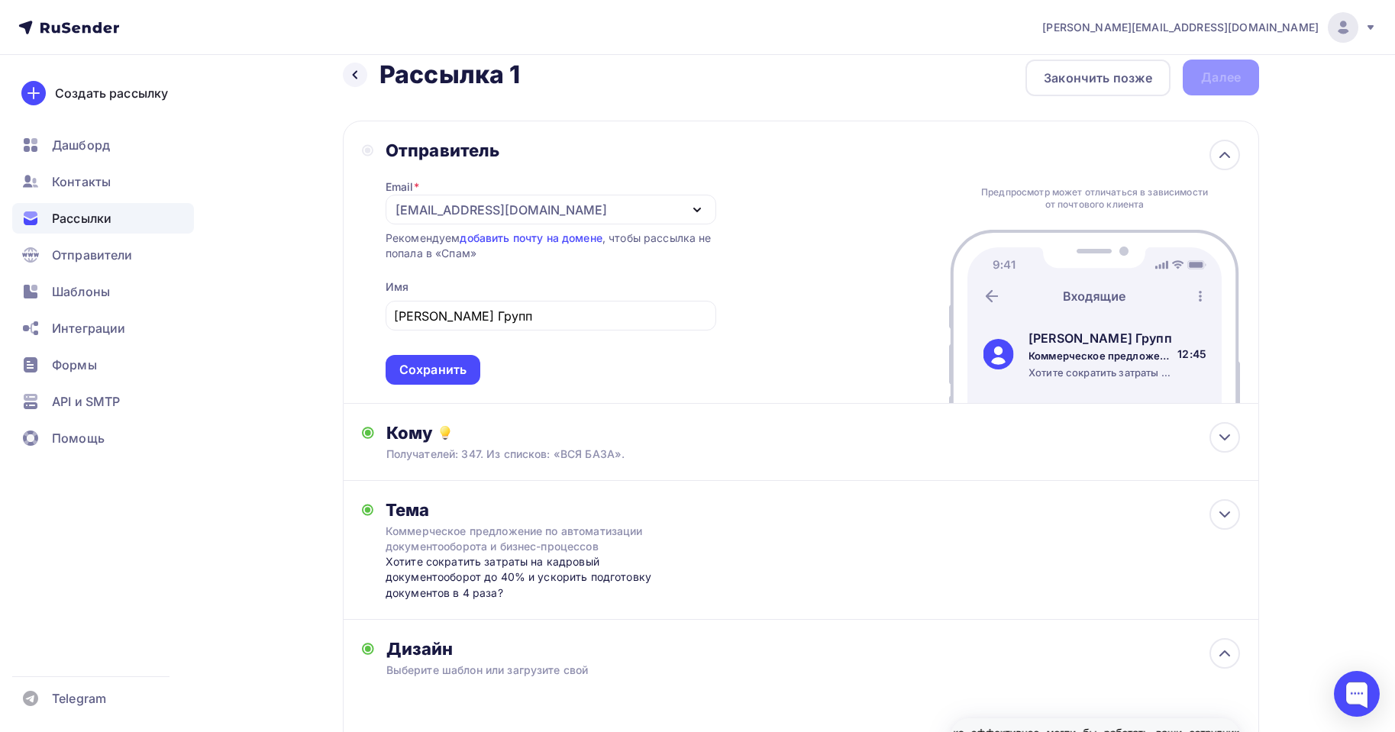
scroll to position [0, 0]
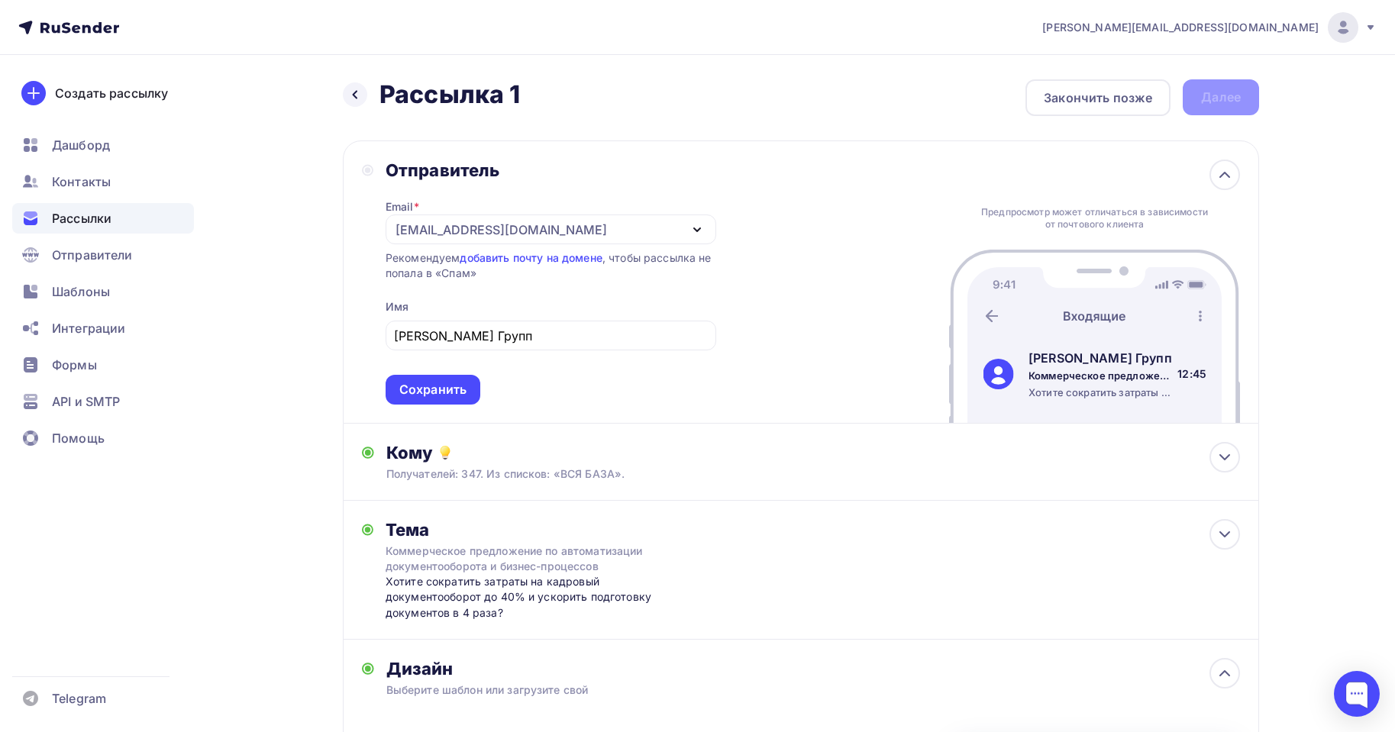
click at [514, 231] on div "[EMAIL_ADDRESS][DOMAIN_NAME]" at bounding box center [502, 230] width 212 height 18
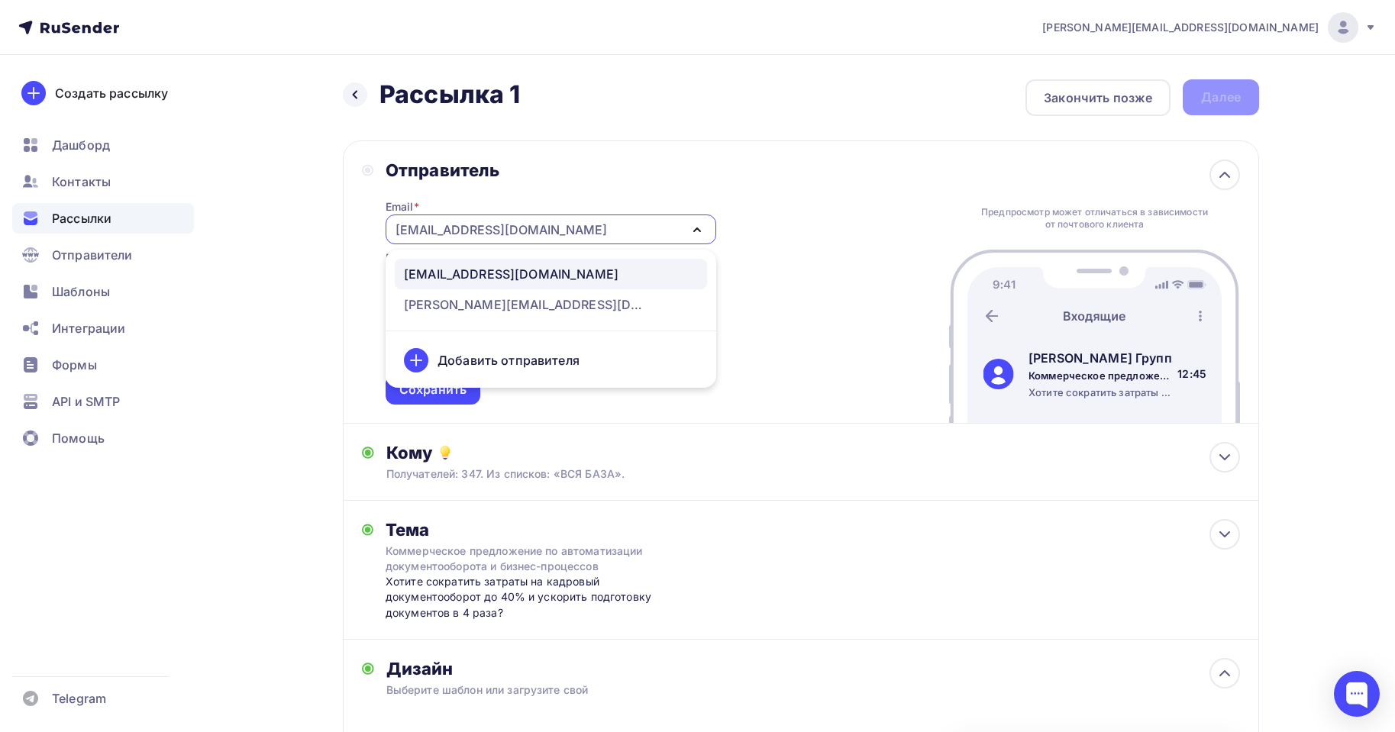
click at [488, 272] on div "[EMAIL_ADDRESS][DOMAIN_NAME]" at bounding box center [511, 274] width 215 height 18
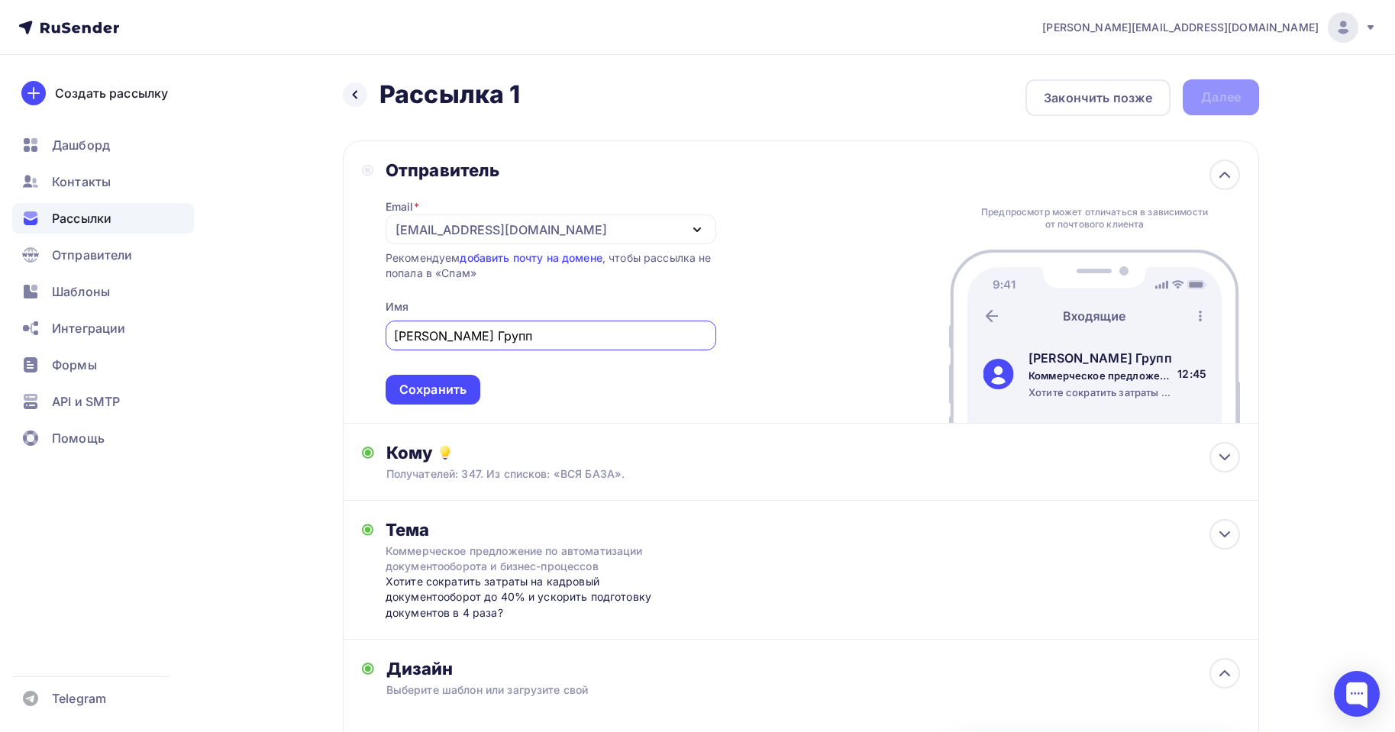
click at [511, 331] on input "[PERSON_NAME] Групп" at bounding box center [550, 336] width 313 height 18
click at [904, 213] on div "Отправитель Email * [EMAIL_ADDRESS][DOMAIN_NAME] [EMAIL_ADDRESS][DOMAIN_NAME] […" at bounding box center [801, 282] width 916 height 283
click at [423, 406] on div "Отправитель Email * [EMAIL_ADDRESS][DOMAIN_NAME] [EMAIL_ADDRESS][DOMAIN_NAME] […" at bounding box center [801, 282] width 916 height 283
click at [431, 391] on div "Сохранить" at bounding box center [432, 390] width 67 height 18
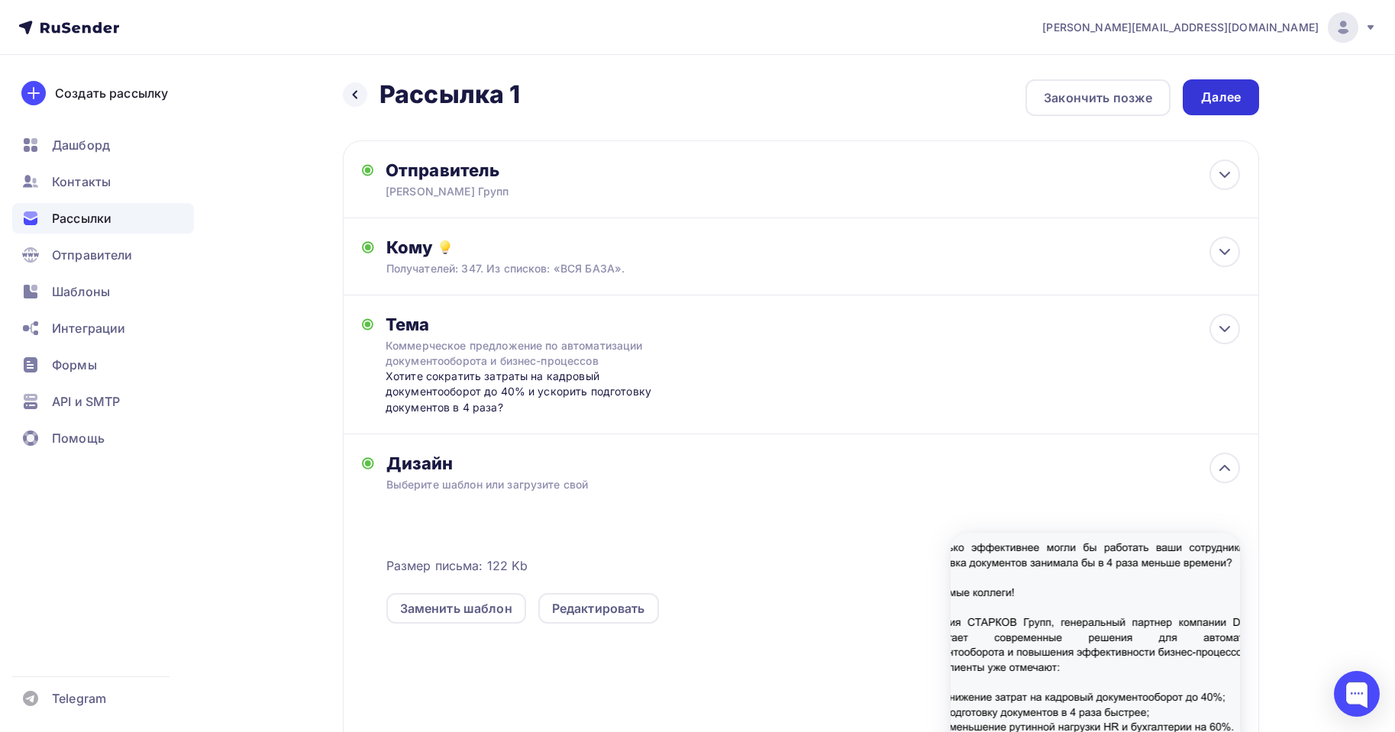
click at [1218, 88] on div "Далее" at bounding box center [1221, 97] width 76 height 36
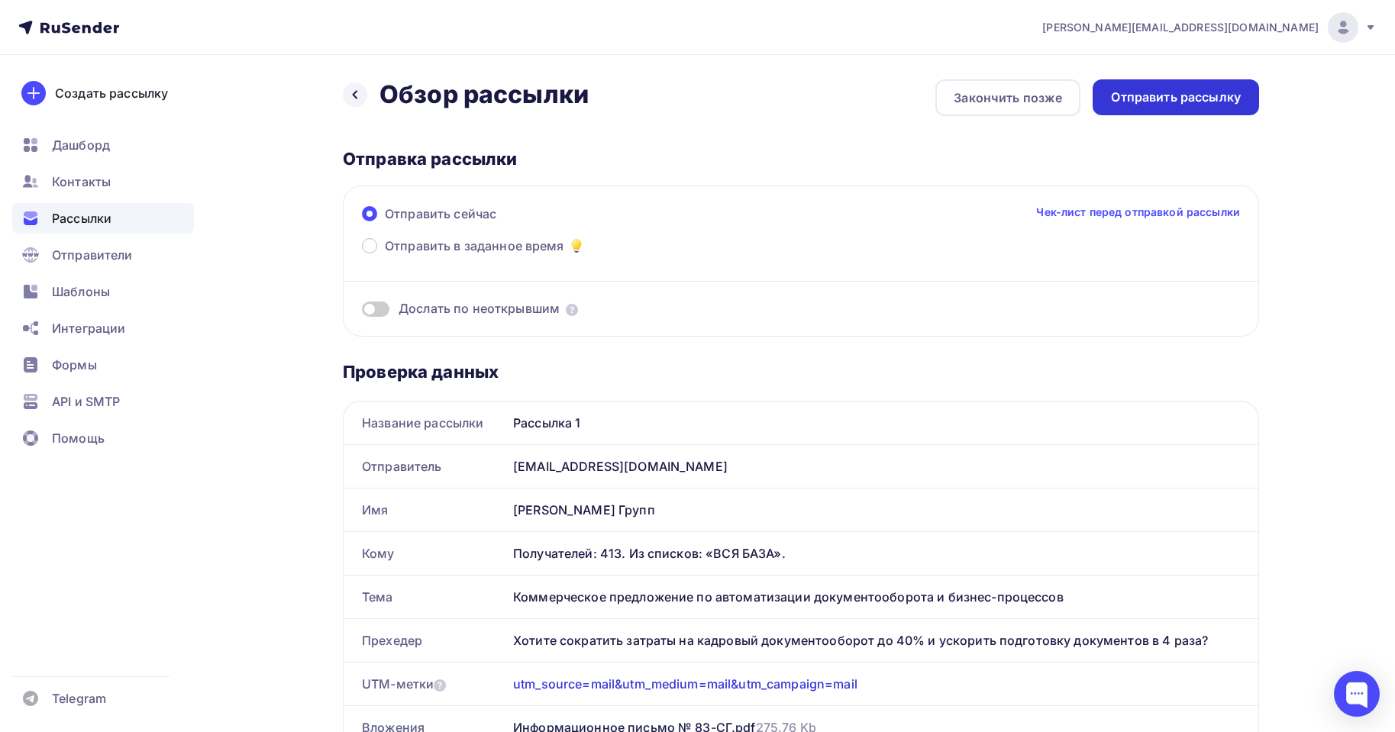
click at [1219, 105] on div "Отправить рассылку" at bounding box center [1176, 98] width 130 height 18
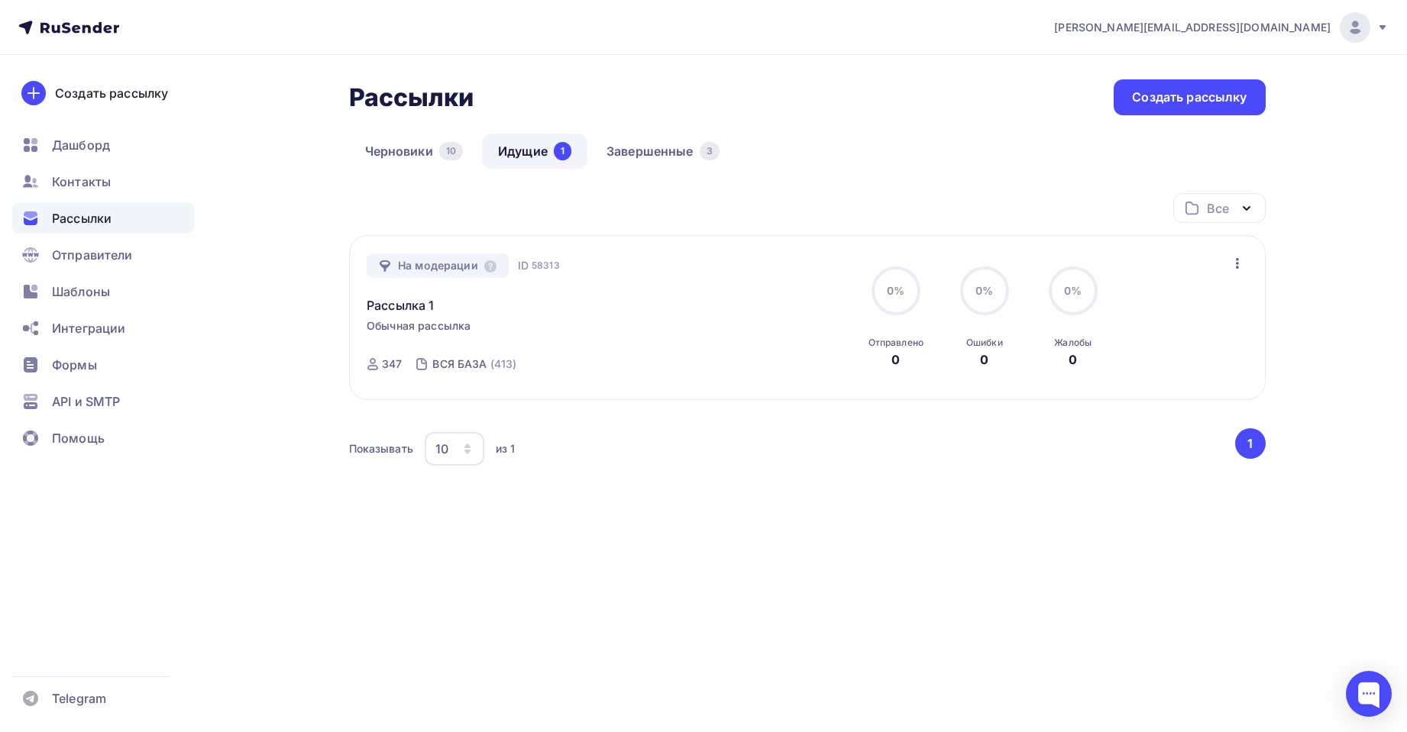
click at [1238, 260] on icon "button" at bounding box center [1237, 263] width 18 height 18
click at [1161, 334] on div "Отменить рассылку" at bounding box center [1147, 334] width 193 height 18
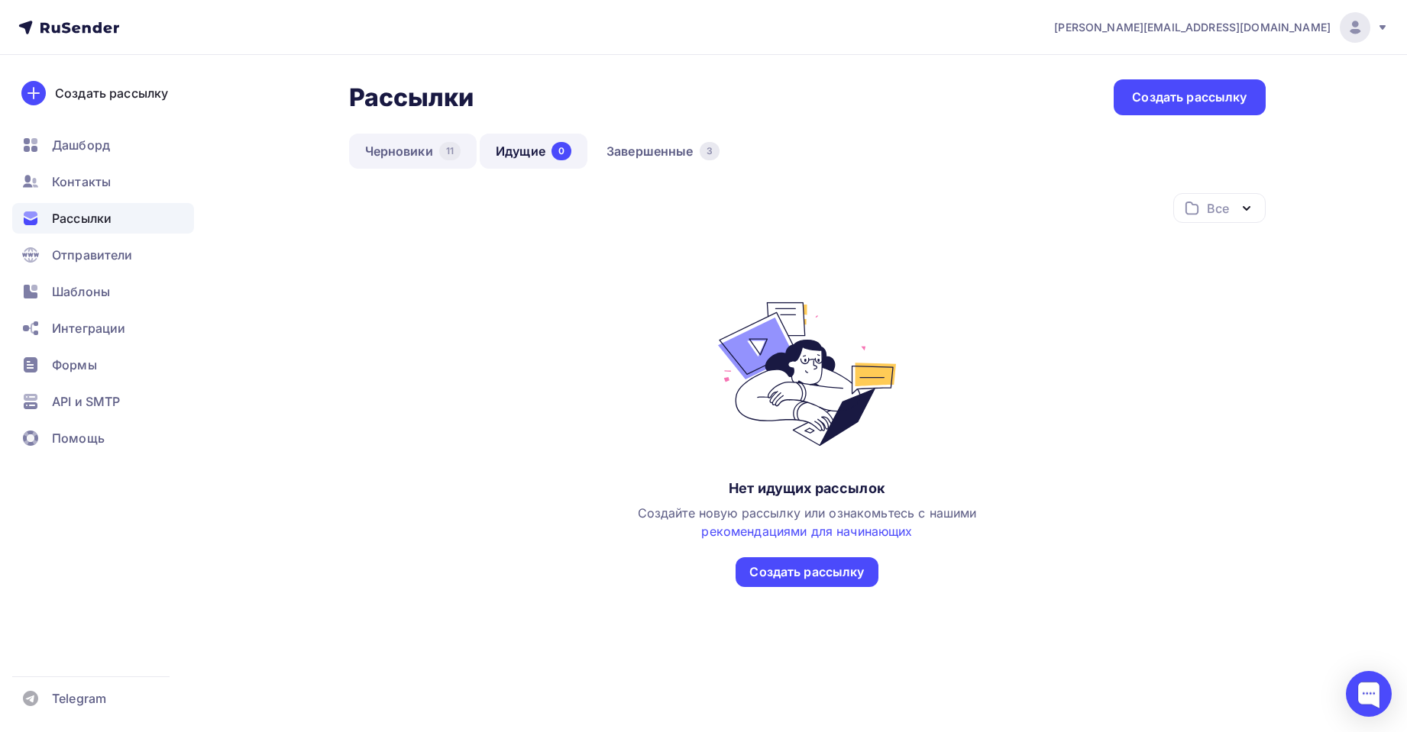
click at [405, 148] on link "Черновики 11" at bounding box center [413, 151] width 128 height 35
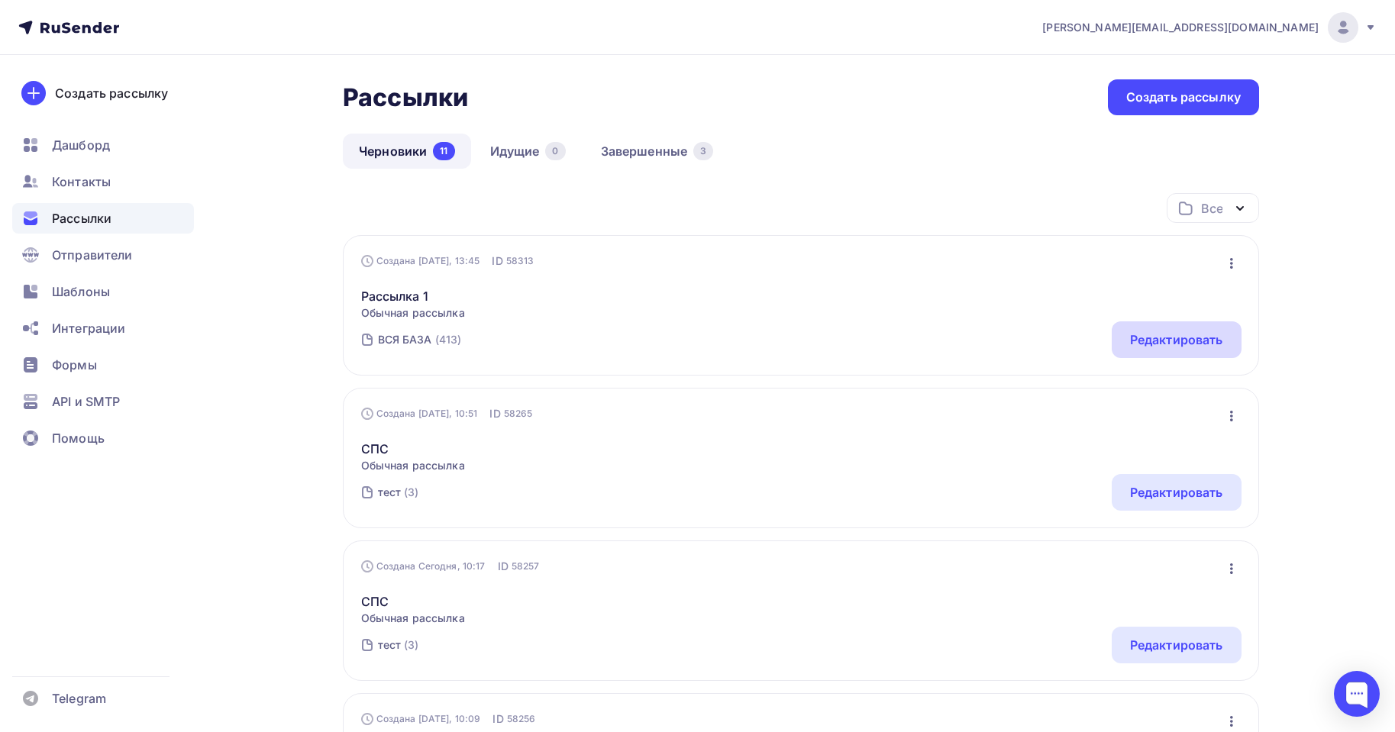
click at [1203, 341] on div "Редактировать" at bounding box center [1176, 340] width 93 height 18
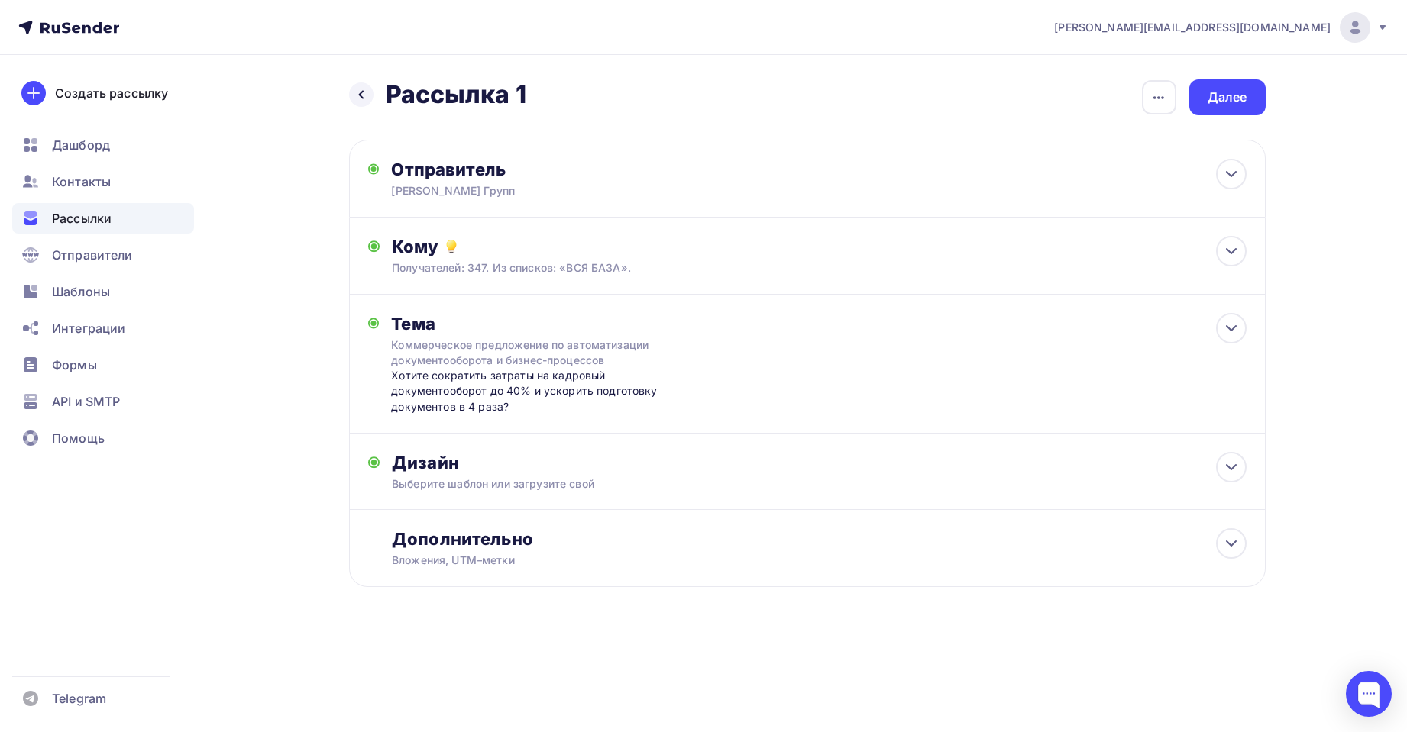
click at [86, 224] on span "Рассылки" at bounding box center [82, 218] width 60 height 18
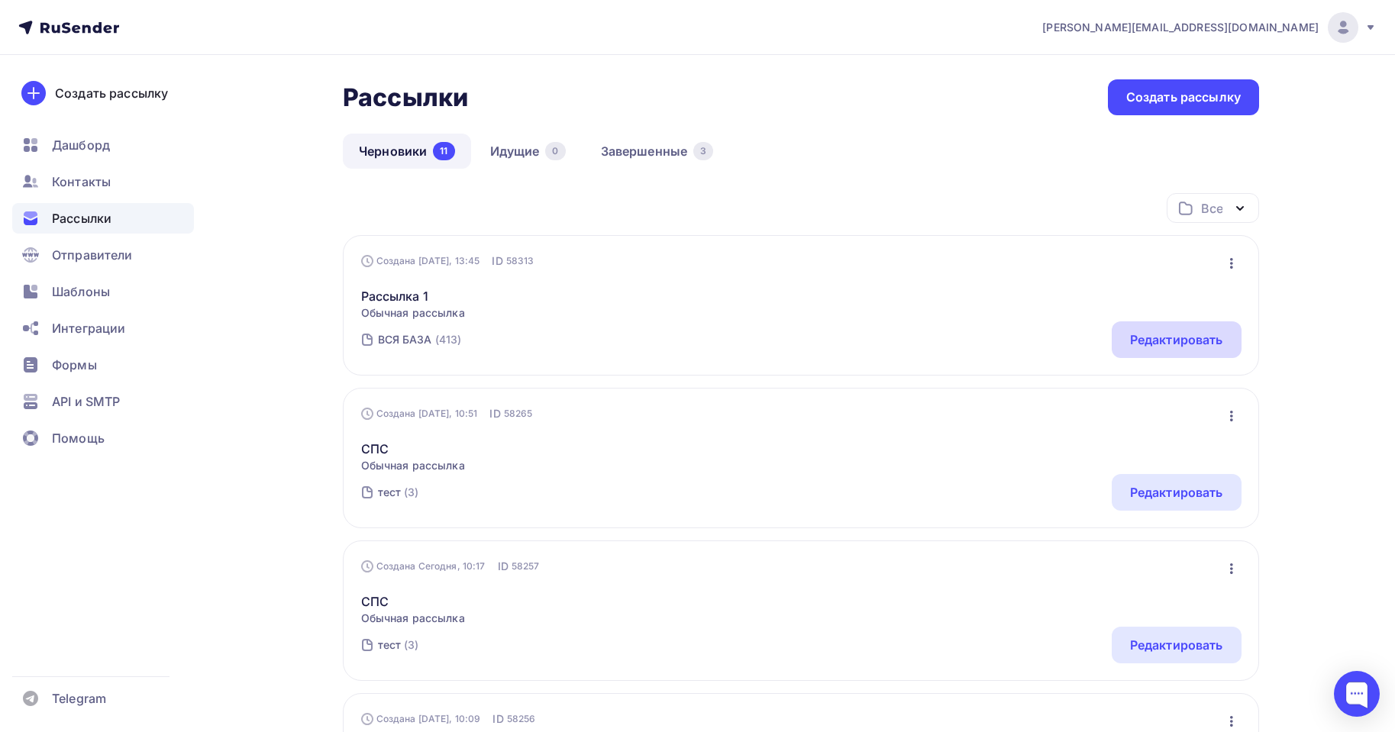
click at [1157, 344] on div "Редактировать" at bounding box center [1176, 340] width 93 height 18
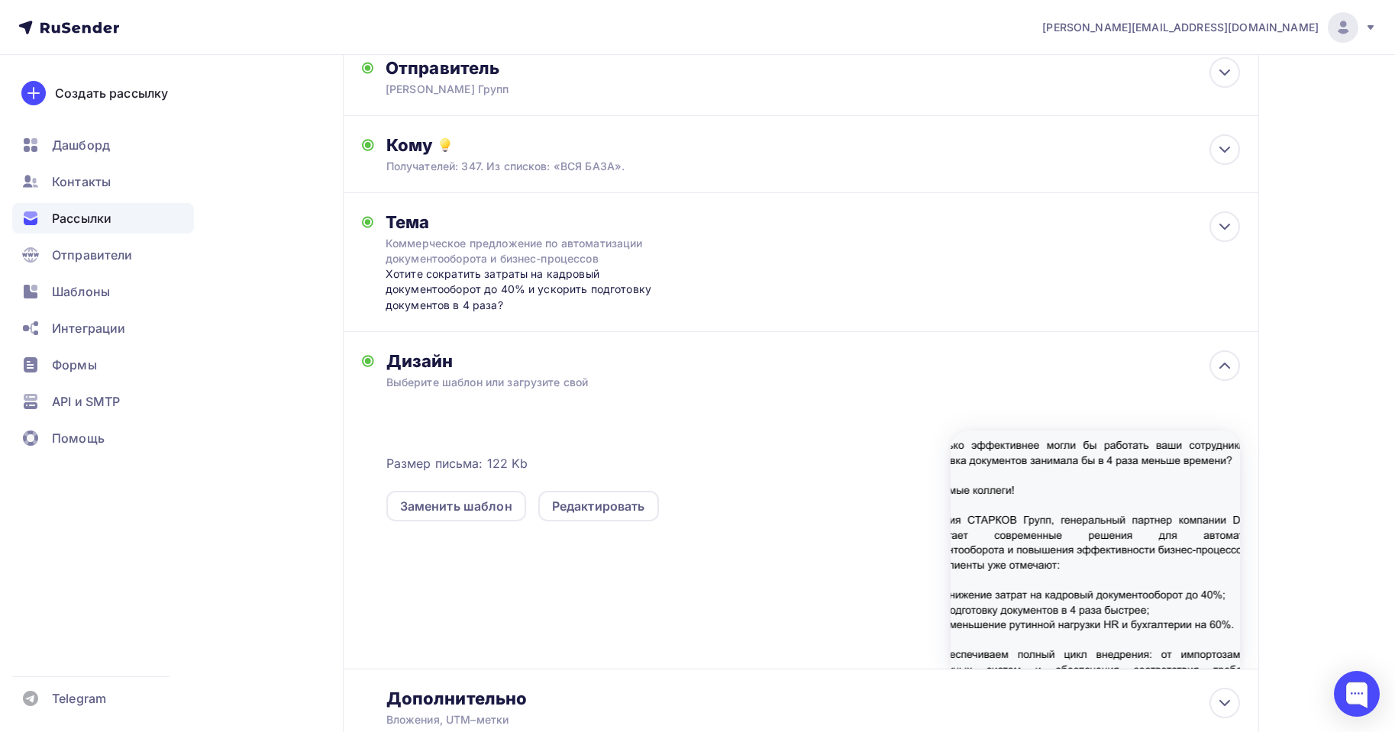
scroll to position [215, 0]
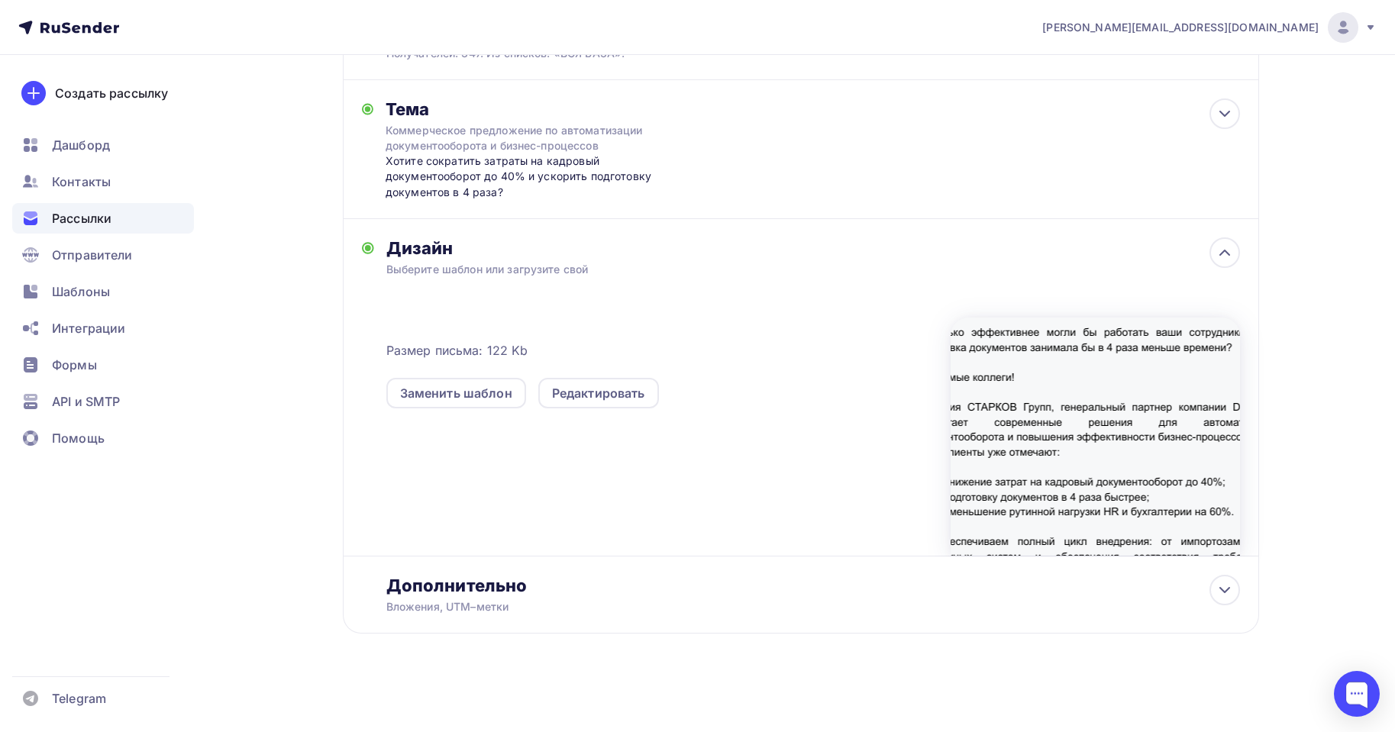
click at [1060, 397] on div at bounding box center [1095, 437] width 289 height 238
click at [1088, 479] on div at bounding box center [1095, 437] width 289 height 238
click at [673, 405] on div "Заменить шаблон Редактировать" at bounding box center [668, 384] width 564 height 49
click at [626, 402] on div "Редактировать" at bounding box center [598, 393] width 121 height 31
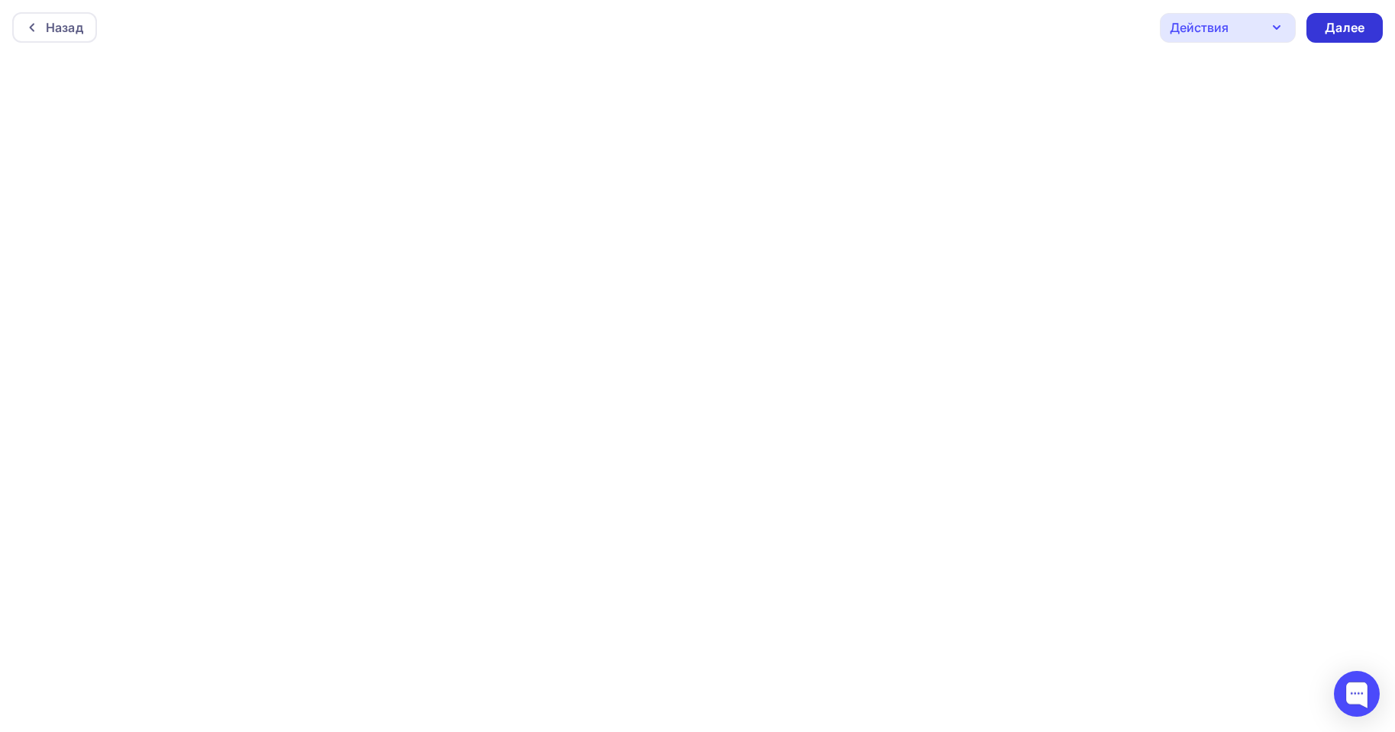
click at [1367, 31] on div "Далее" at bounding box center [1345, 28] width 76 height 30
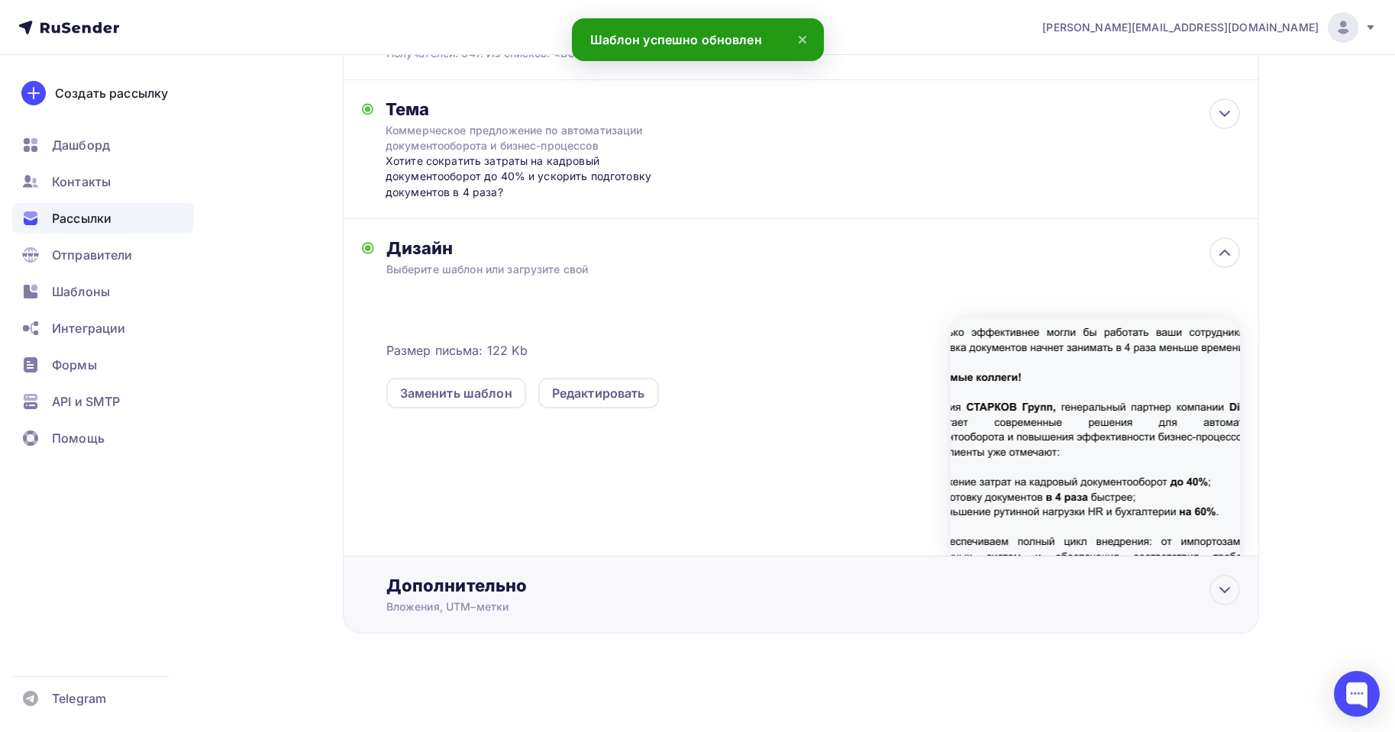
click at [644, 602] on div "Вложения, UTM–метки" at bounding box center [770, 606] width 769 height 15
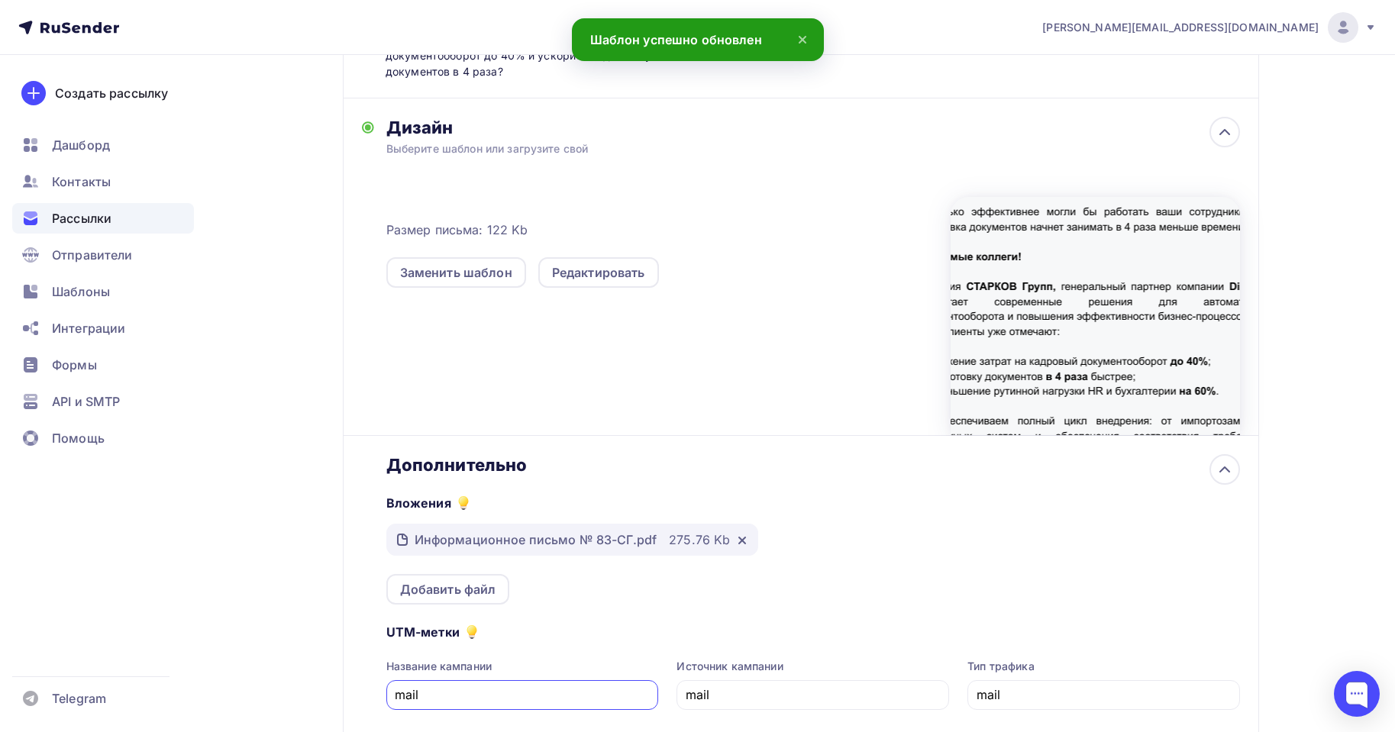
scroll to position [443, 0]
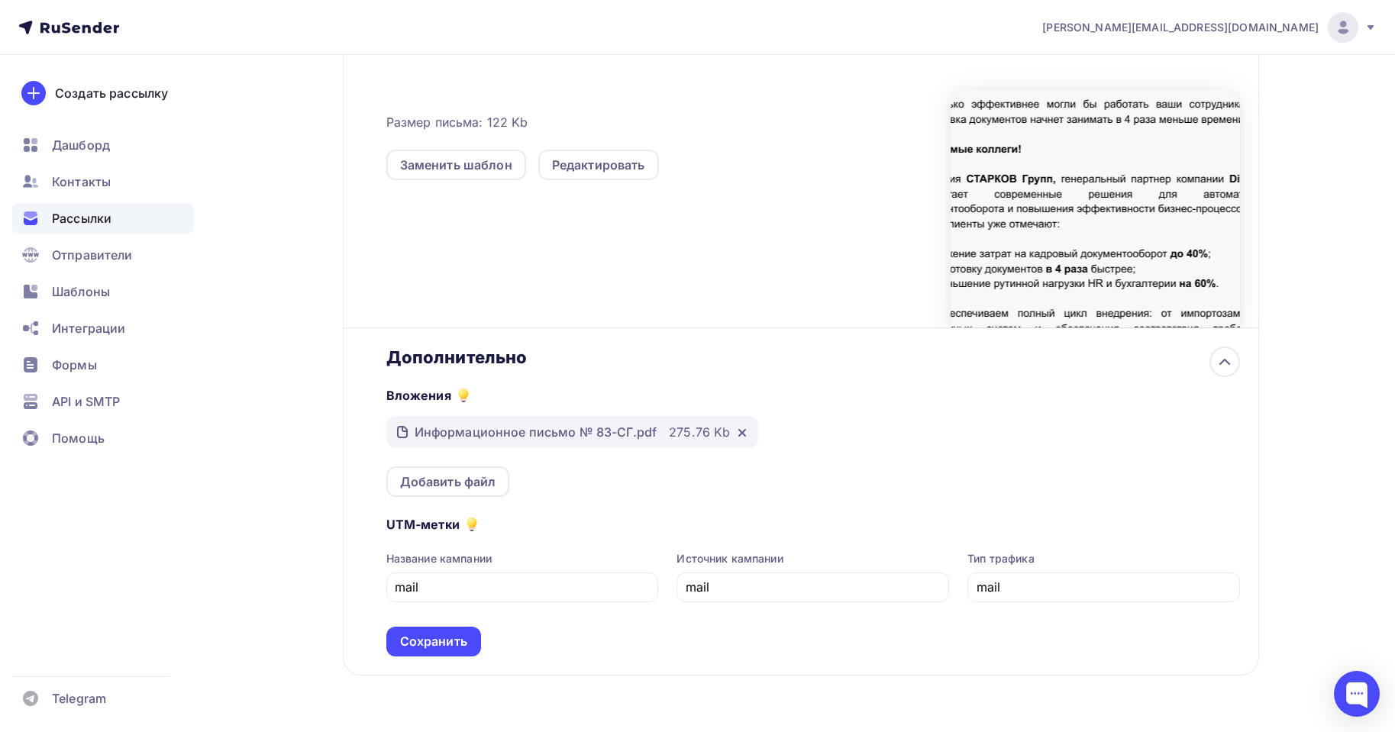
click at [1303, 239] on div "Назад Рассылка 1 Рассылка 1 Закончить позже Переименовать рассылку Удалить Дале…" at bounding box center [698, 193] width 1252 height 1162
click at [421, 653] on div "Сохранить" at bounding box center [433, 642] width 95 height 30
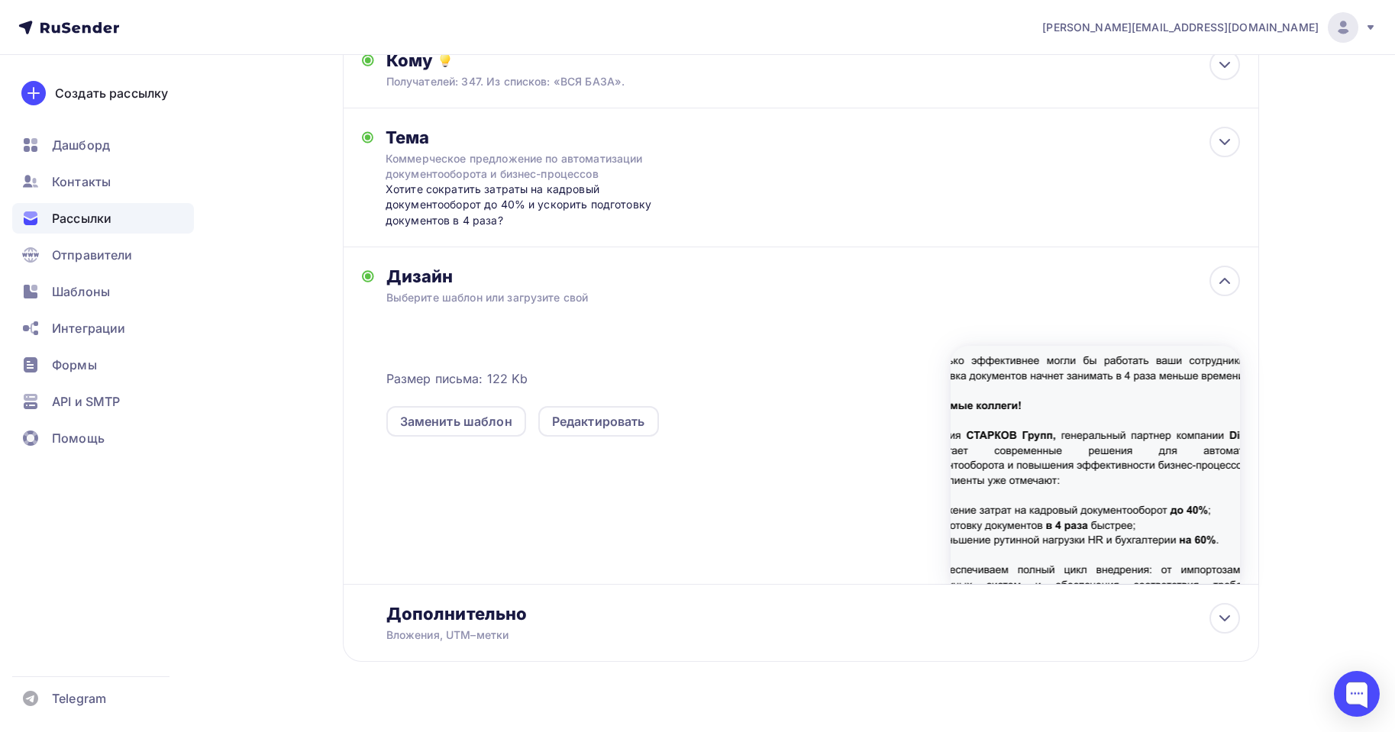
scroll to position [138, 0]
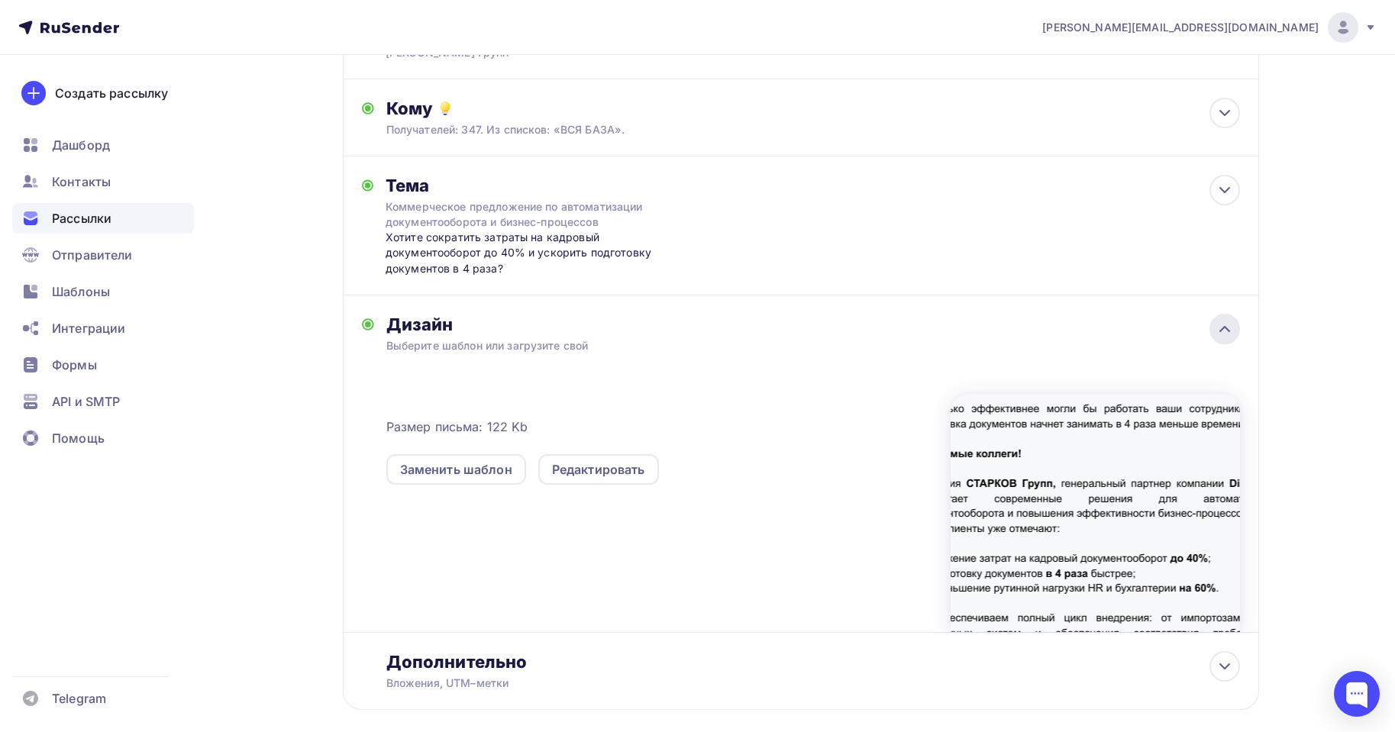
click at [1216, 328] on icon at bounding box center [1225, 329] width 18 height 18
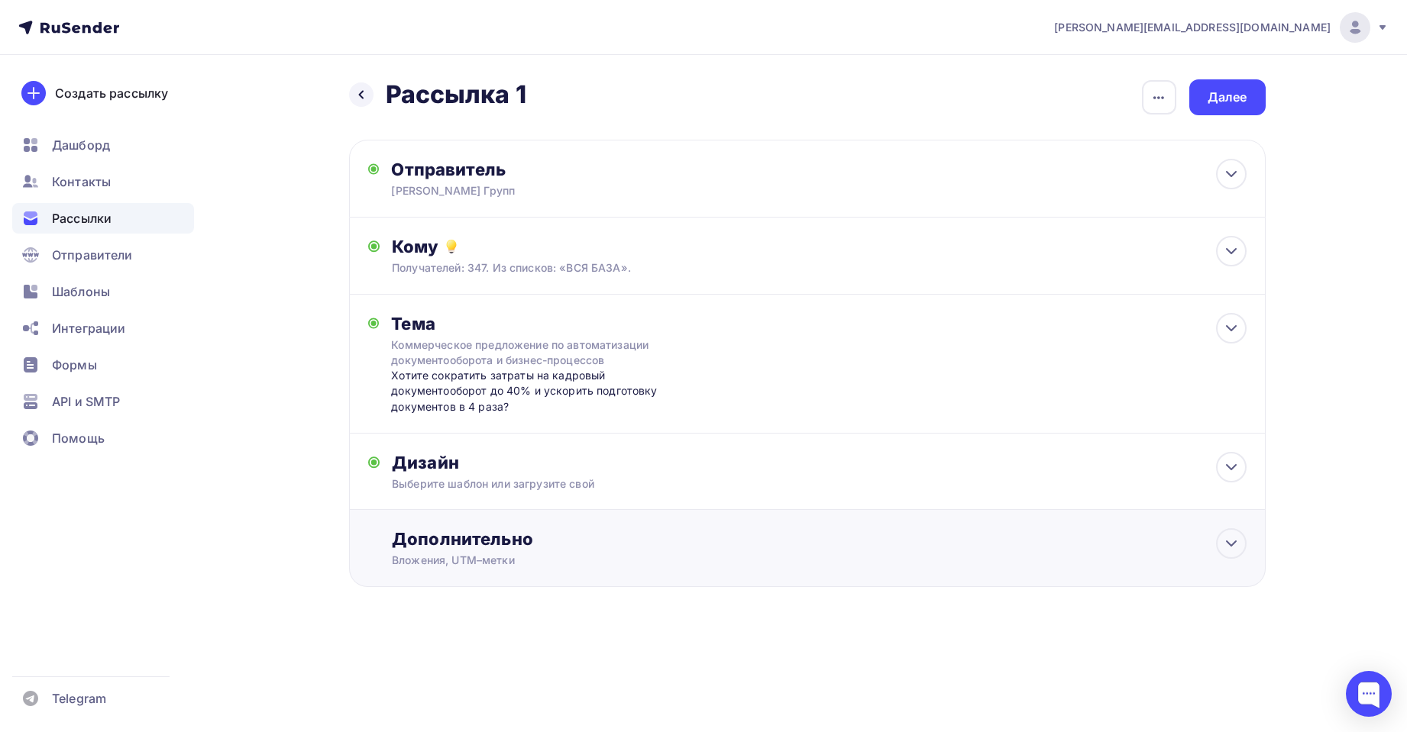
click at [616, 554] on div "Вложения, UTM–метки" at bounding box center [776, 560] width 769 height 15
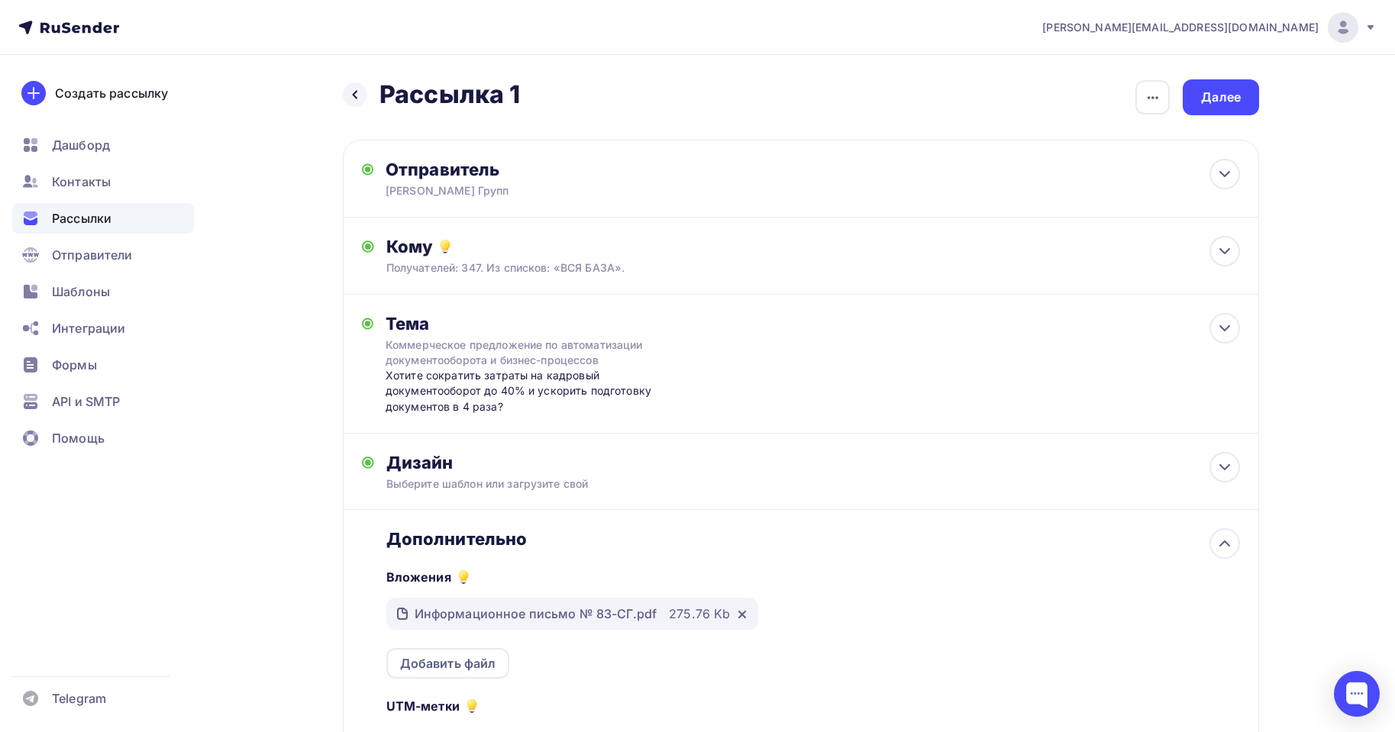
scroll to position [153, 0]
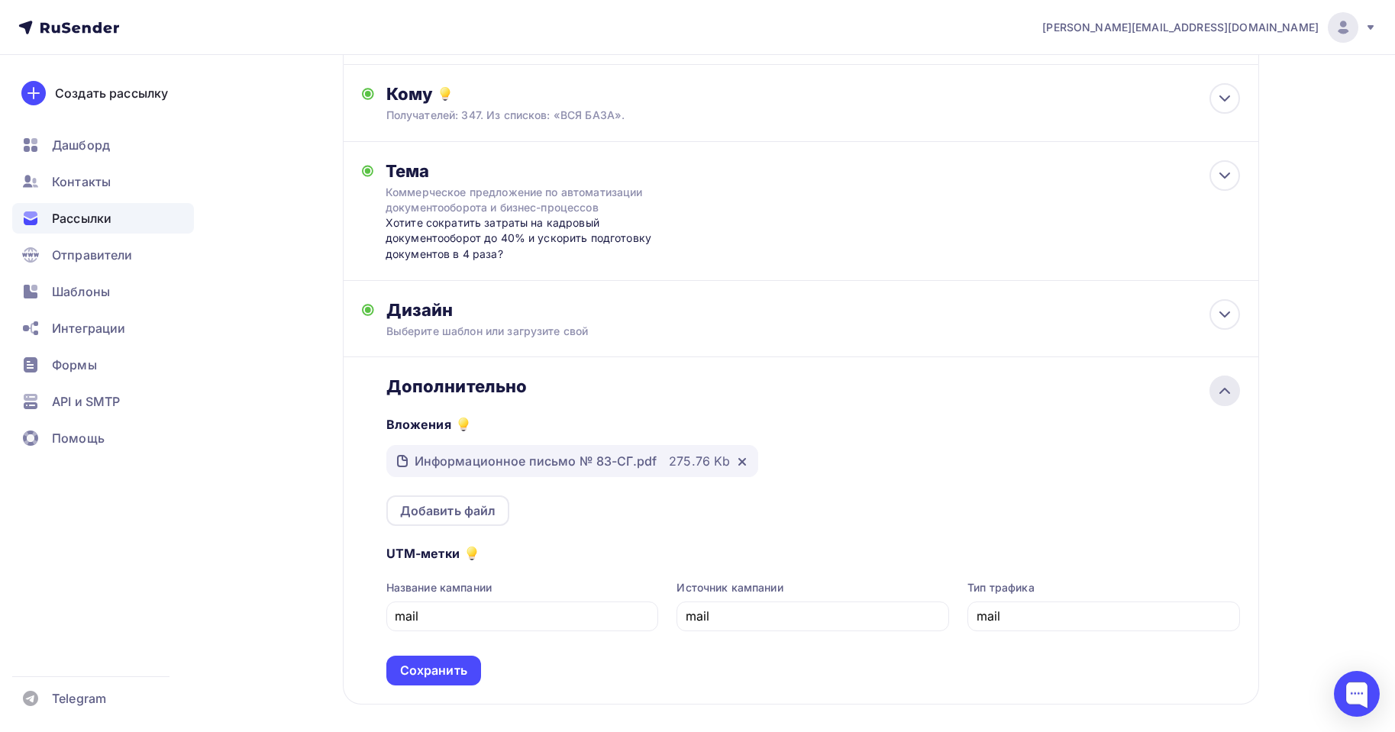
click at [1232, 390] on icon at bounding box center [1225, 391] width 18 height 18
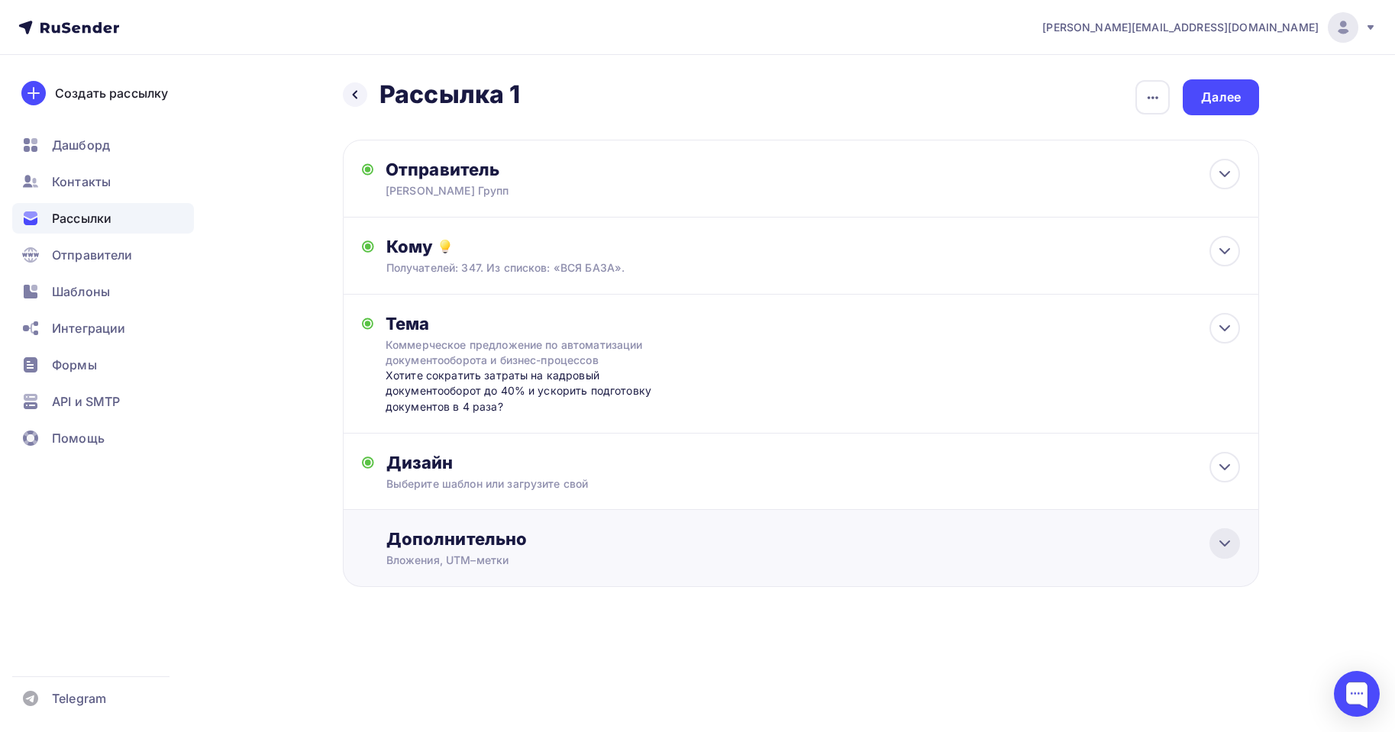
scroll to position [0, 0]
click at [1220, 106] on div "Далее" at bounding box center [1227, 97] width 76 height 36
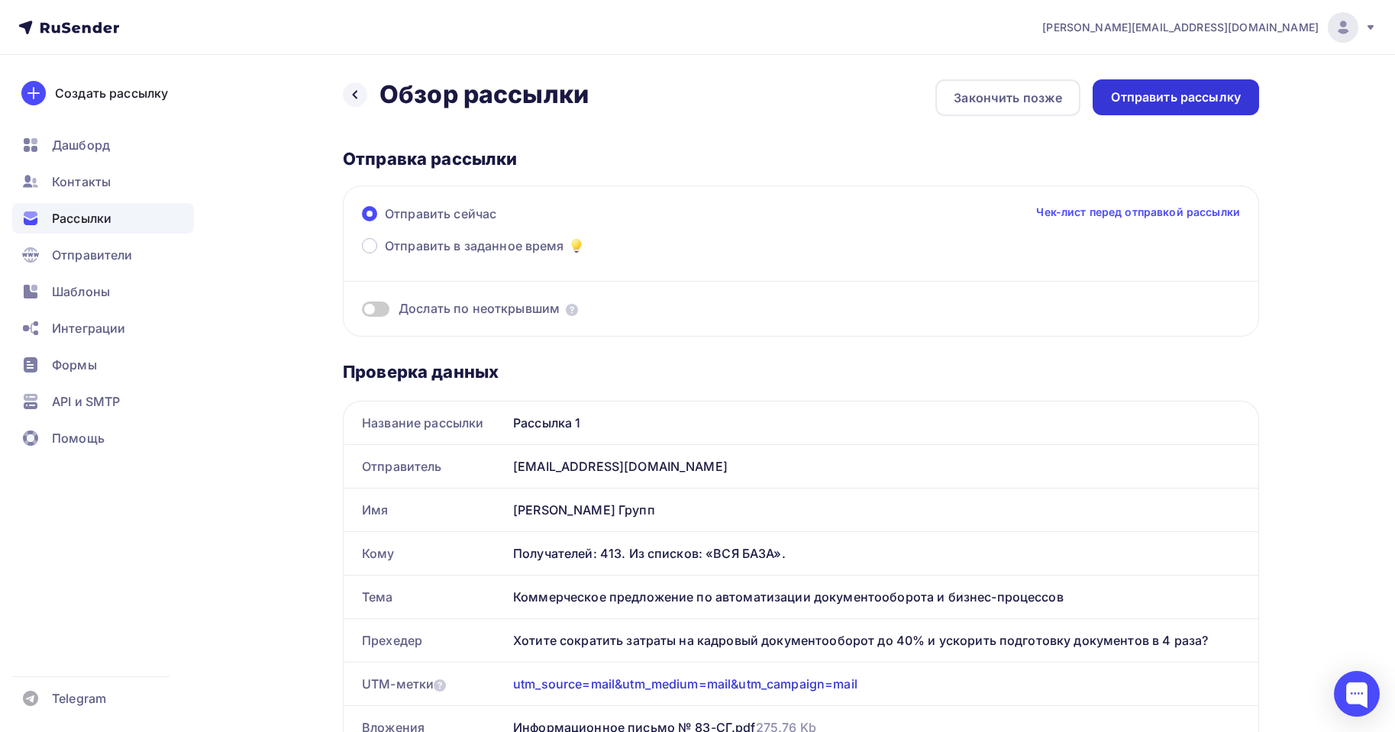
click at [1206, 99] on div "Отправить рассылку" at bounding box center [1176, 98] width 130 height 18
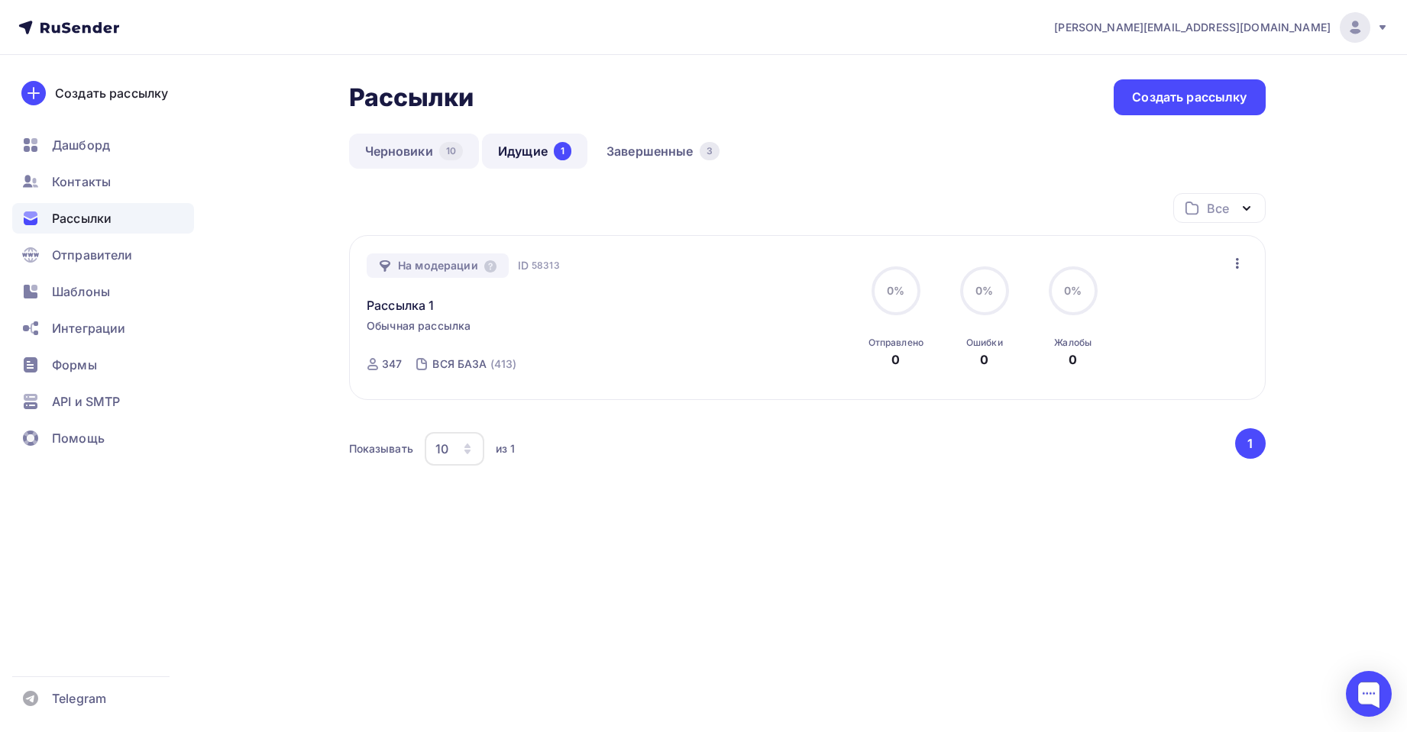
click at [394, 141] on link "Черновики 10" at bounding box center [414, 151] width 131 height 35
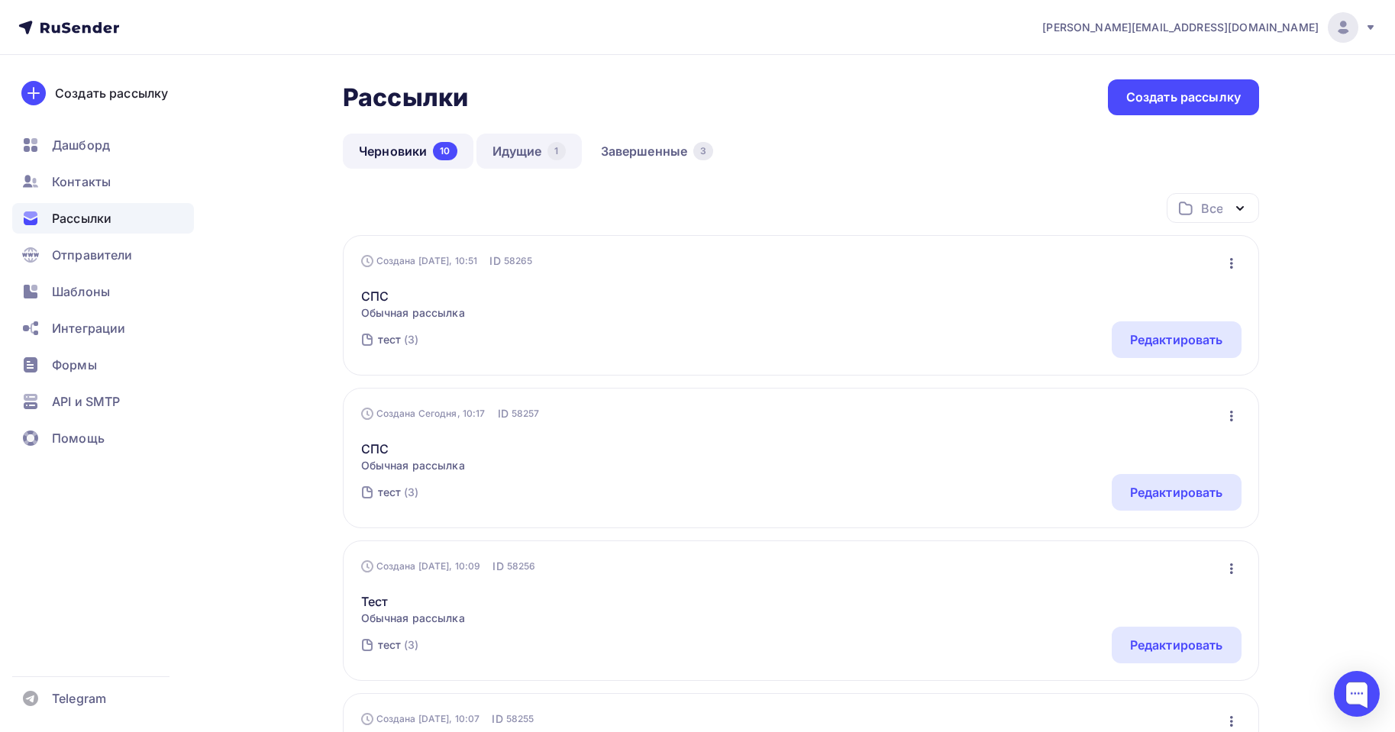
click at [538, 145] on link "Идущие 1" at bounding box center [528, 151] width 105 height 35
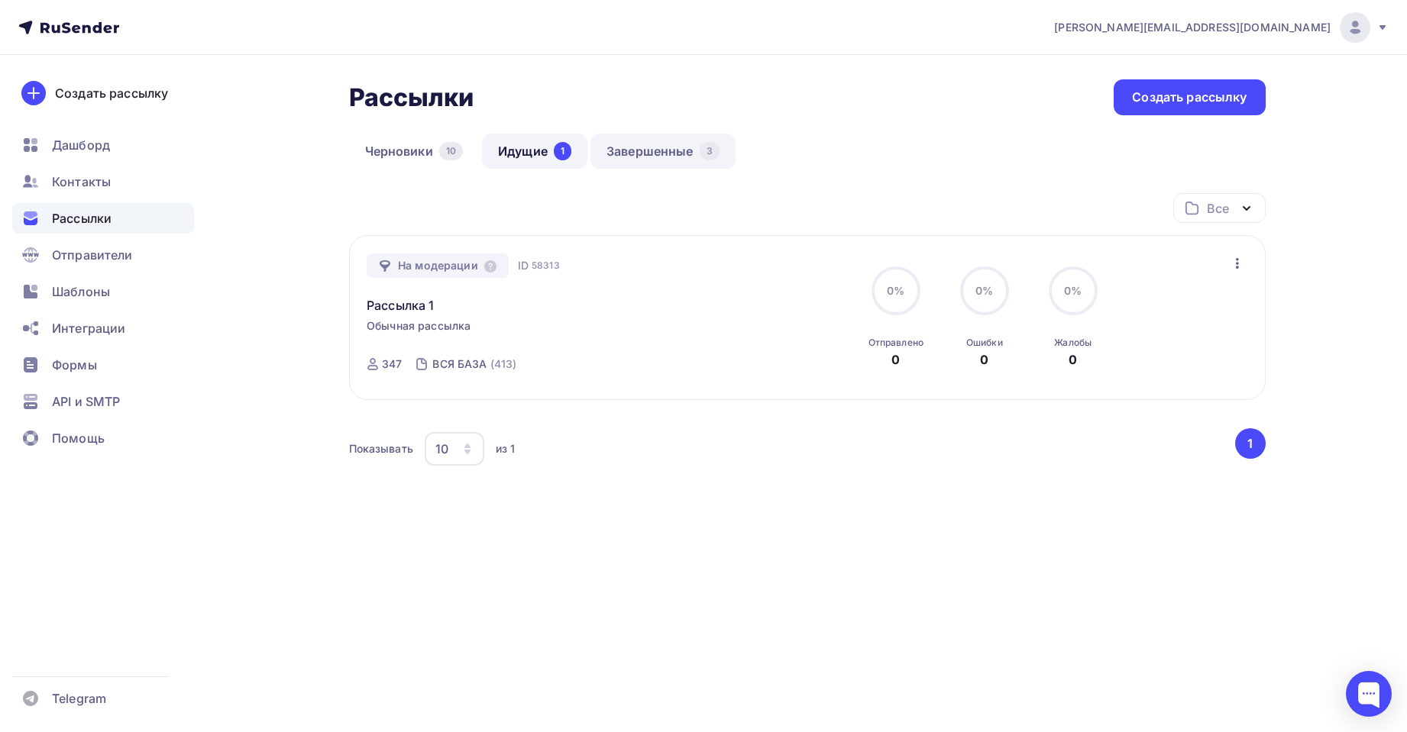
click at [622, 145] on link "Завершенные 3" at bounding box center [662, 151] width 145 height 35
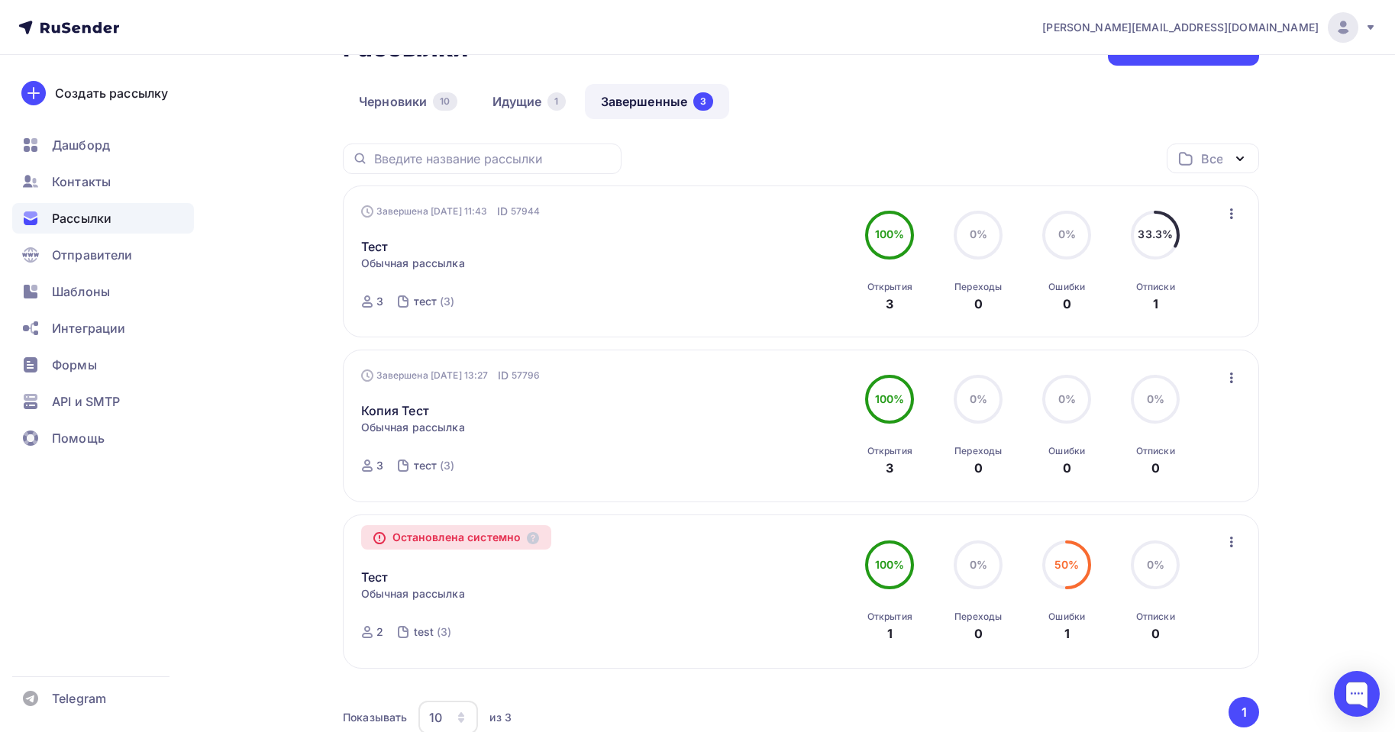
scroll to position [76, 0]
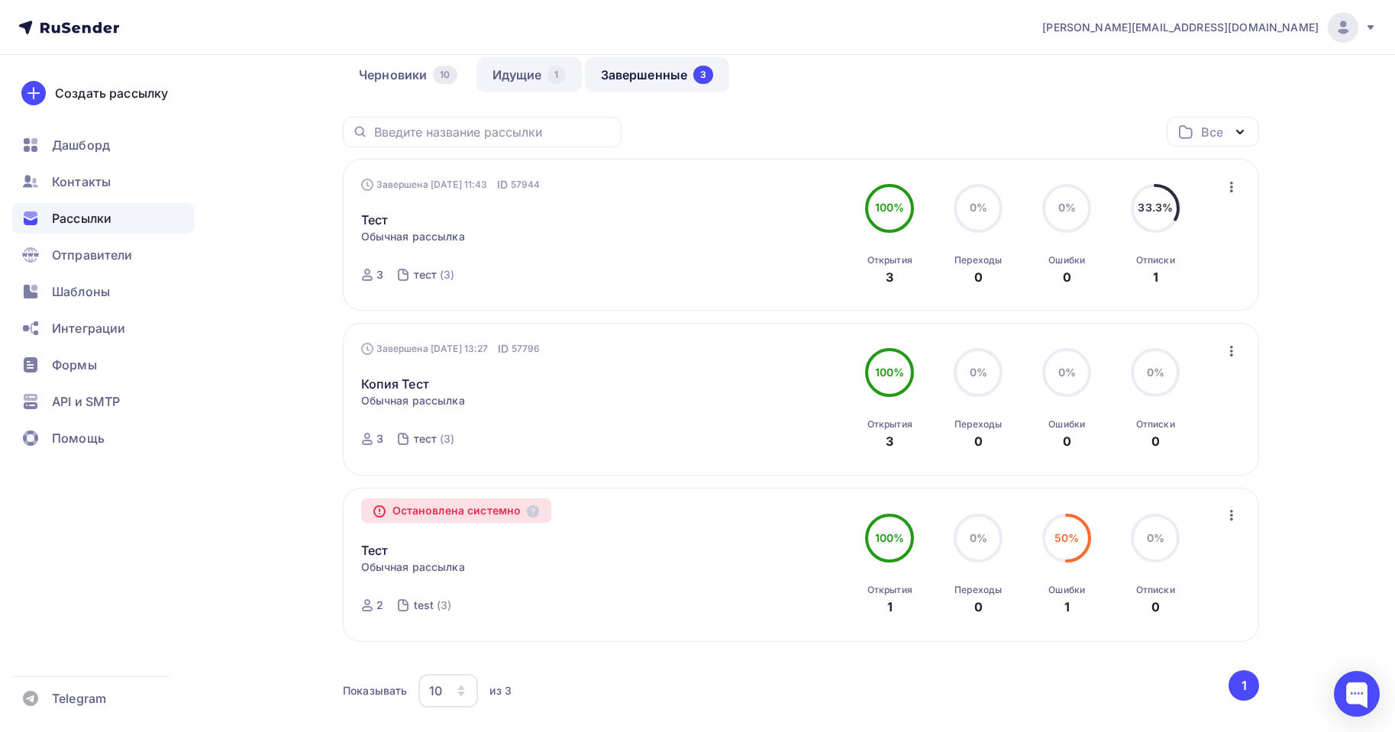
click at [528, 80] on link "Идущие 1" at bounding box center [528, 74] width 105 height 35
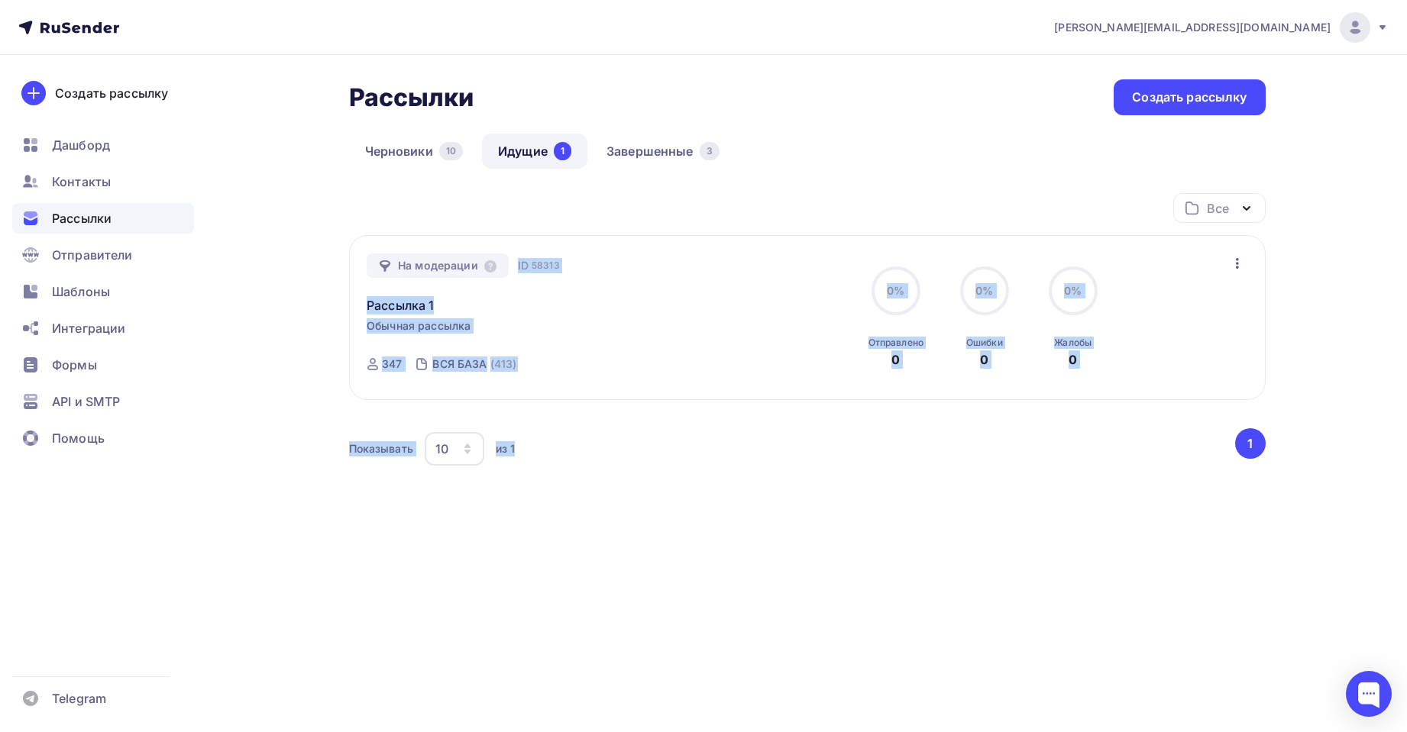
drag, startPoint x: 489, startPoint y: 264, endPoint x: 838, endPoint y: 486, distance: 413.7
click at [829, 474] on div "Все Все папки Создать новую папку На модерации ID 58313 Рассылка 1 Обычная расс…" at bounding box center [807, 339] width 916 height 292
click at [952, 598] on div "Рассылки Рассылки Создать рассылку [GEOGRAPHIC_DATA] 10 Идущие 1 Завершенные 3 …" at bounding box center [704, 338] width 1252 height 567
